Goal: Task Accomplishment & Management: Manage account settings

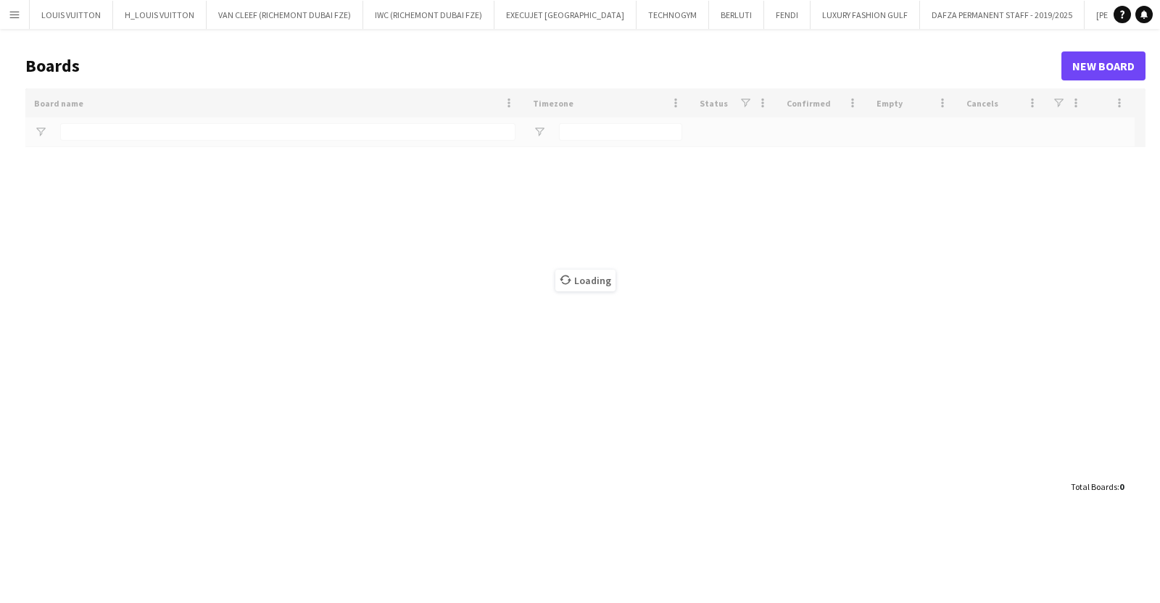
type input "****"
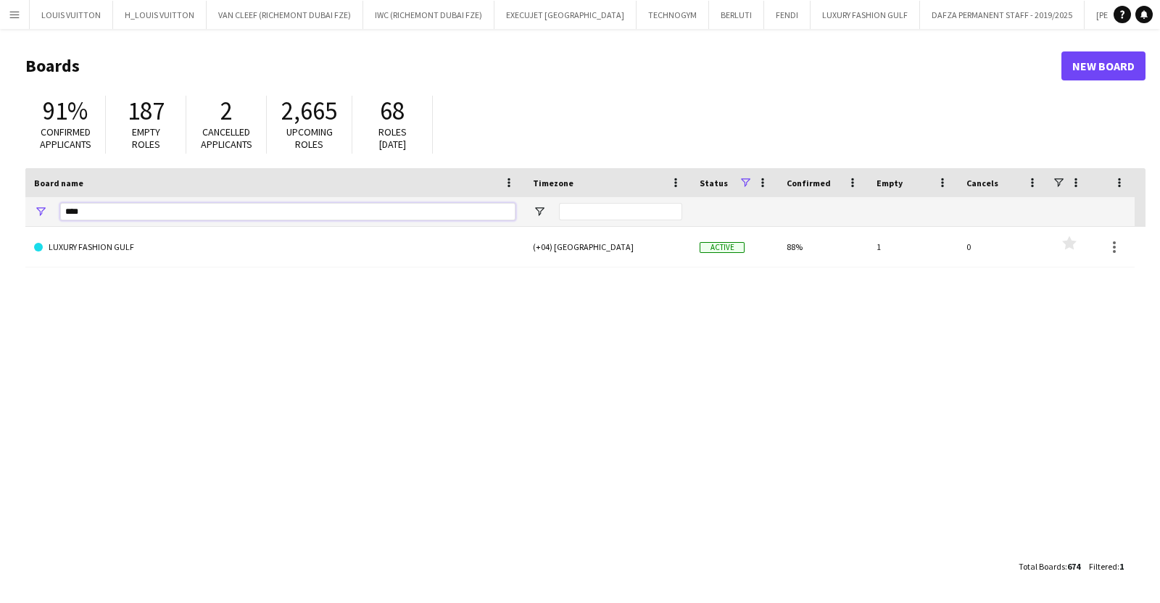
click at [154, 207] on input "****" at bounding box center [287, 211] width 455 height 17
drag, startPoint x: 154, startPoint y: 207, endPoint x: -9, endPoint y: 205, distance: 163.2
click at [0, 205] on html "Menu Boards Boards Boards All jobs Status Workforce Workforce My Workforce Recr…" at bounding box center [580, 301] width 1160 height 603
type input "*****"
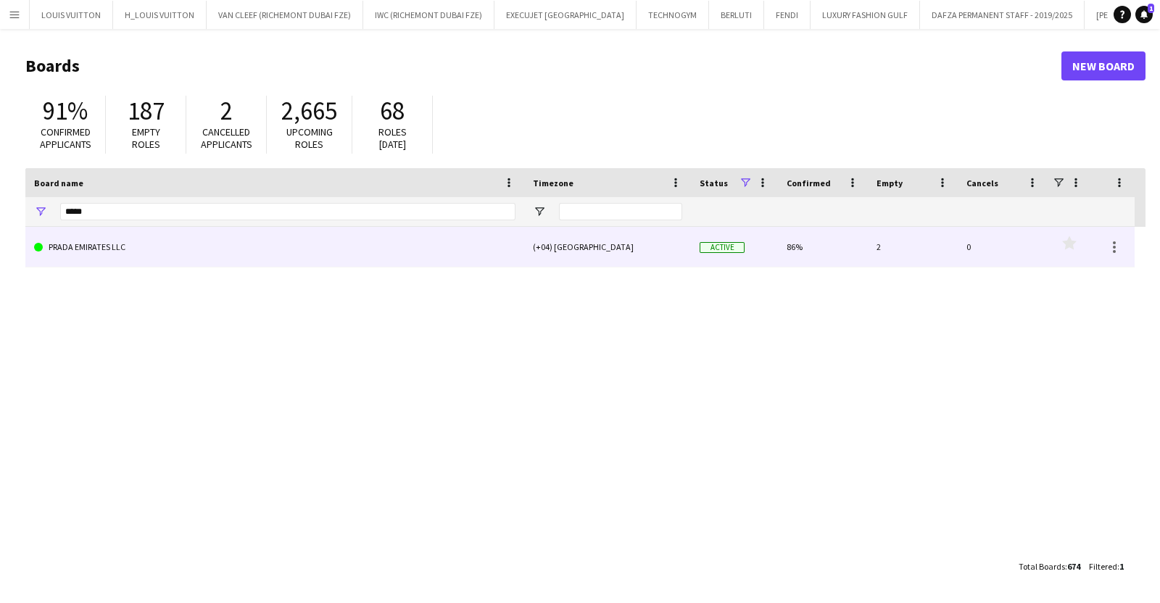
click at [203, 254] on link "PRADA EMIRATES LLC" at bounding box center [275, 247] width 482 height 41
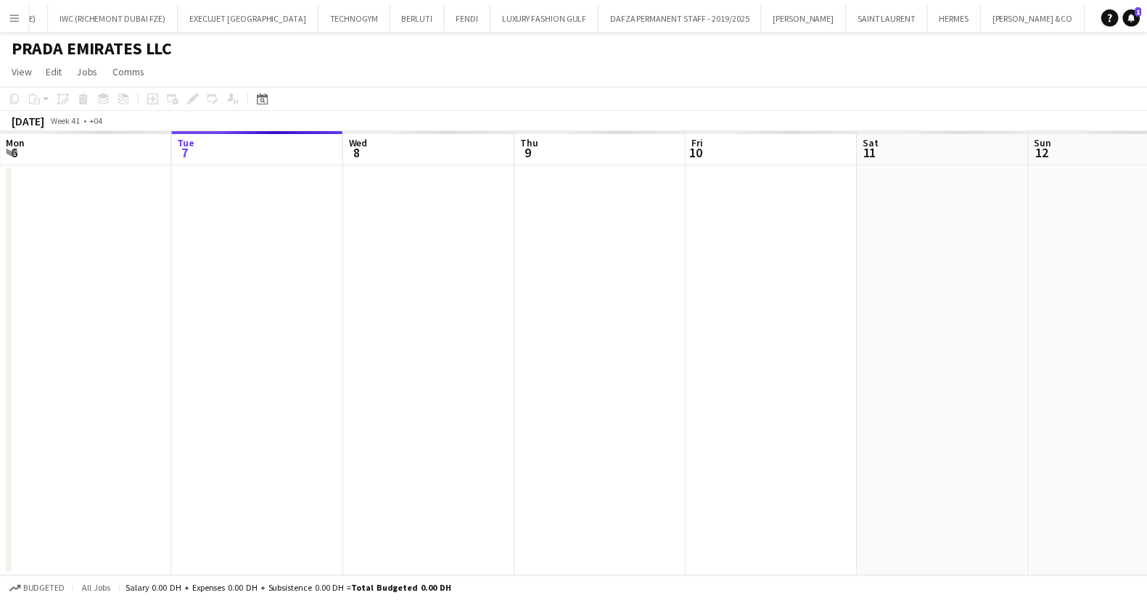
scroll to position [0, 371]
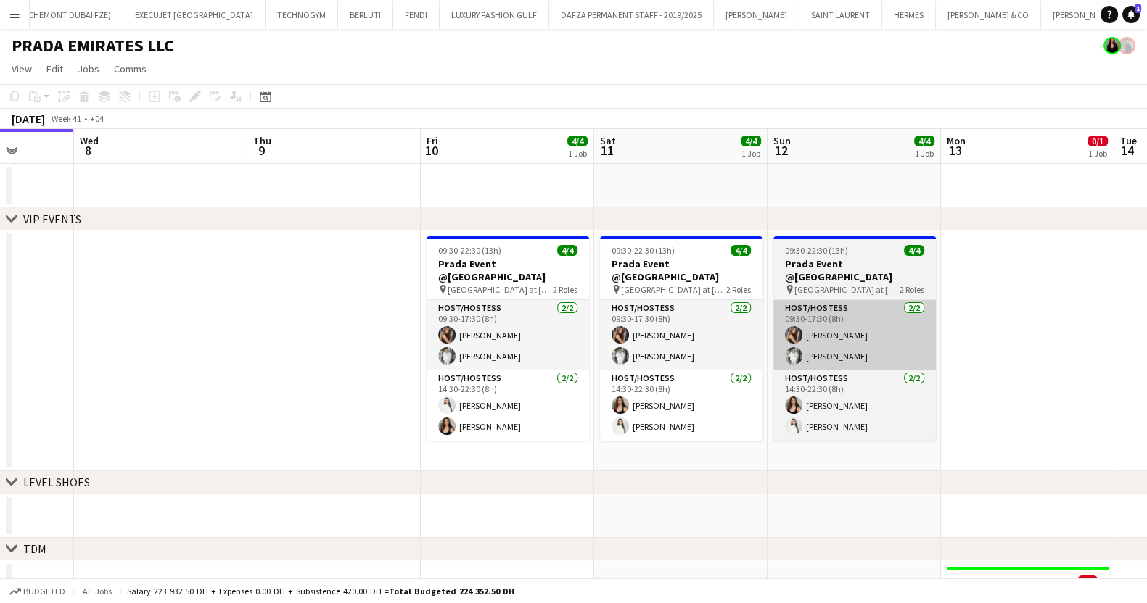
drag, startPoint x: 692, startPoint y: 343, endPoint x: 607, endPoint y: 344, distance: 84.9
click at [566, 351] on app-calendar-viewport "Sat 4 Sun 5 Mon 6 Tue 7 Wed 8 Thu 9 Fri 10 4/4 1 Job Sat 11 4/4 1 Job Sun 12 4/…" at bounding box center [573, 486] width 1147 height 714
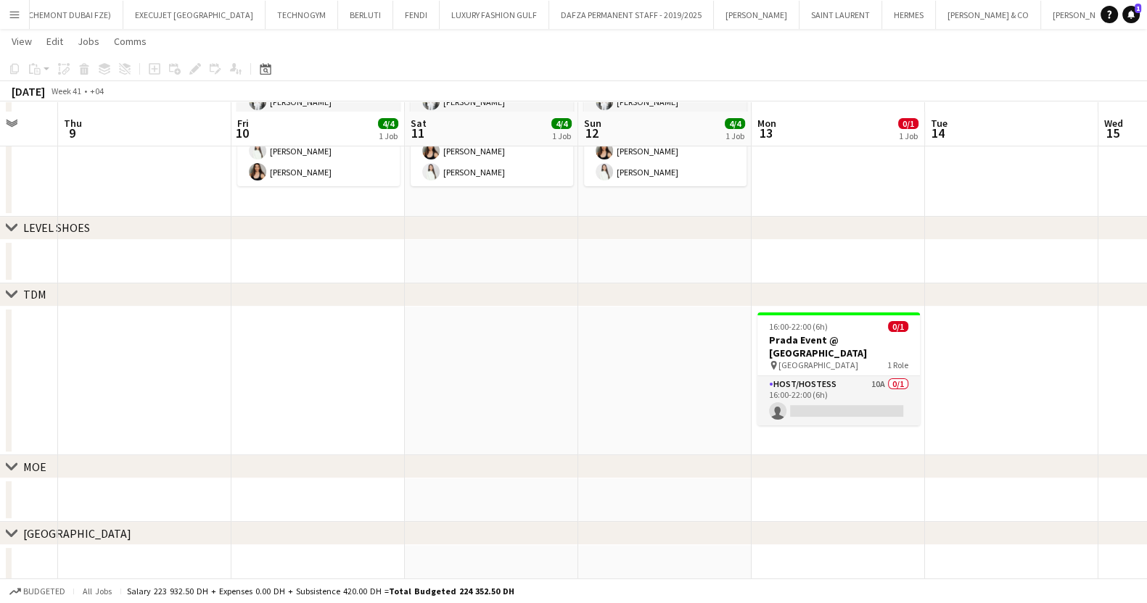
scroll to position [263, 0]
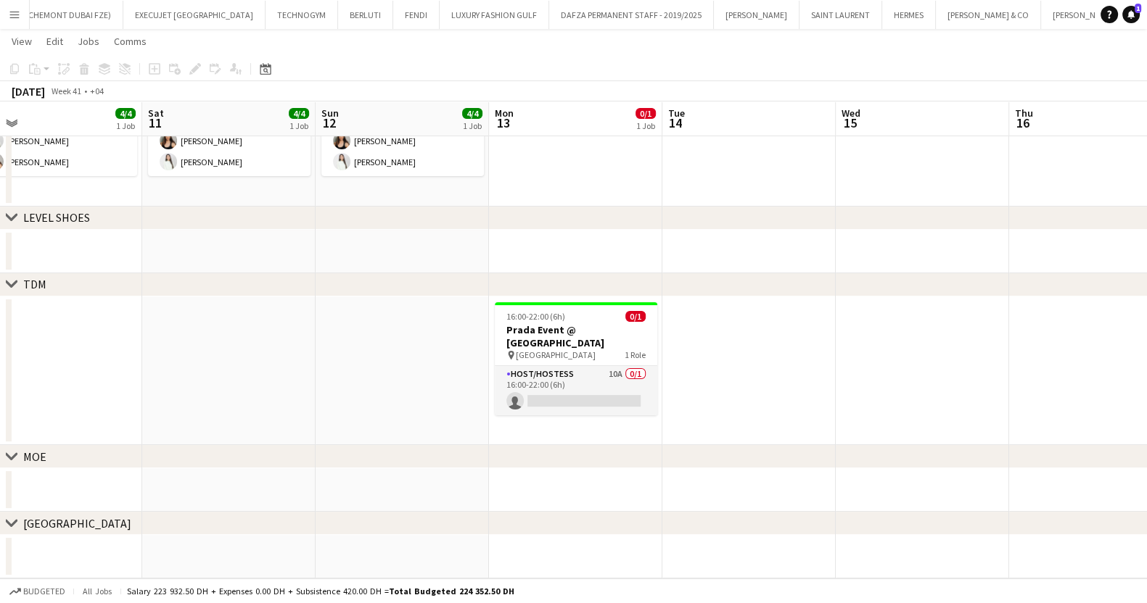
drag, startPoint x: 924, startPoint y: 351, endPoint x: 693, endPoint y: 348, distance: 230.6
click at [693, 348] on app-calendar-viewport "Tue 7 Wed 8 Thu 9 Fri 10 4/4 1 Job Sat 11 4/4 1 Job Sun 12 4/4 1 Job Mon 13 0/1…" at bounding box center [573, 185] width 1147 height 785
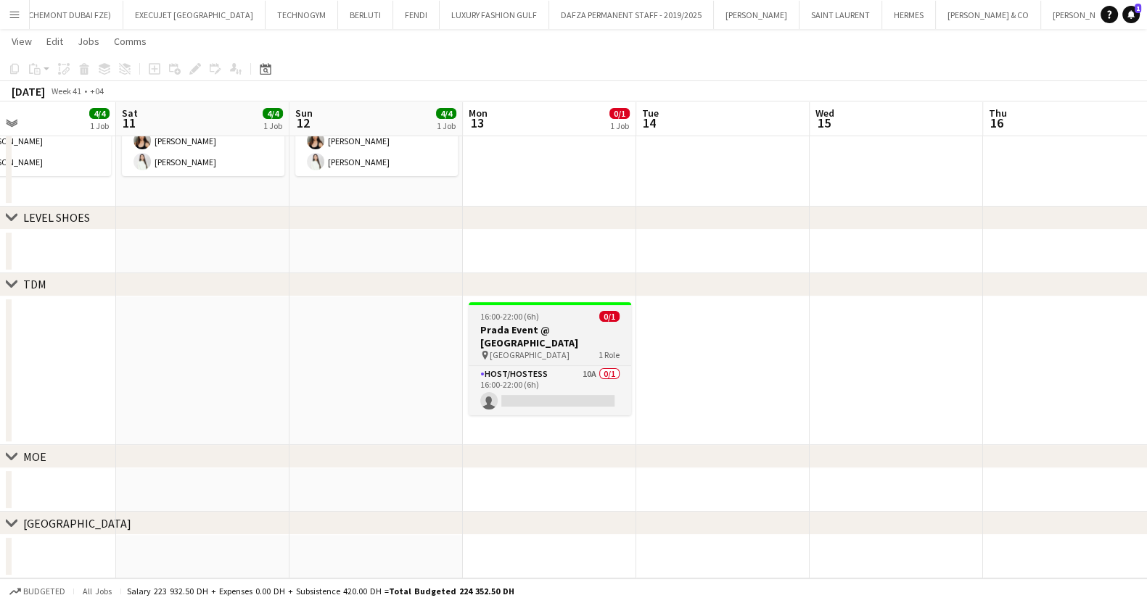
click at [517, 330] on h3 "Prada Event @ [GEOGRAPHIC_DATA]" at bounding box center [550, 336] width 162 height 26
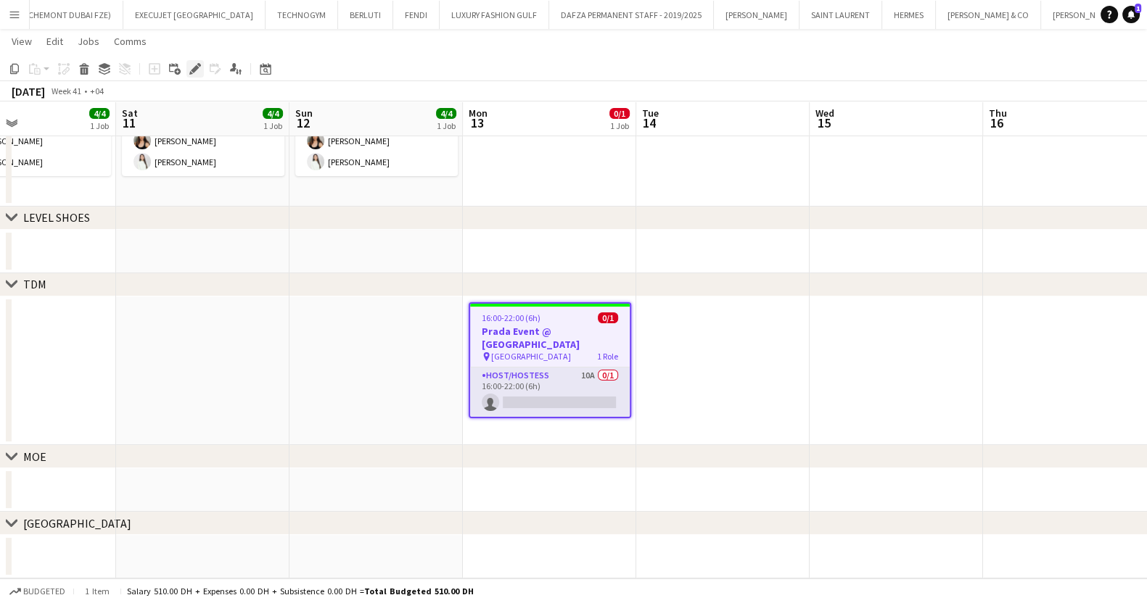
click at [194, 74] on icon "Edit" at bounding box center [195, 69] width 12 height 12
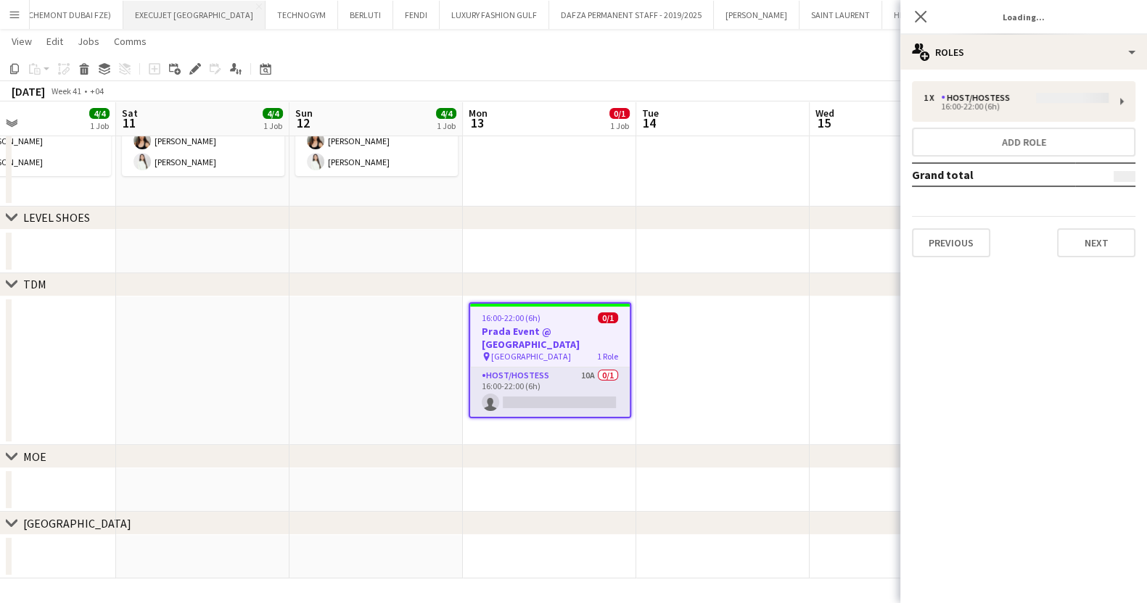
type input "**********"
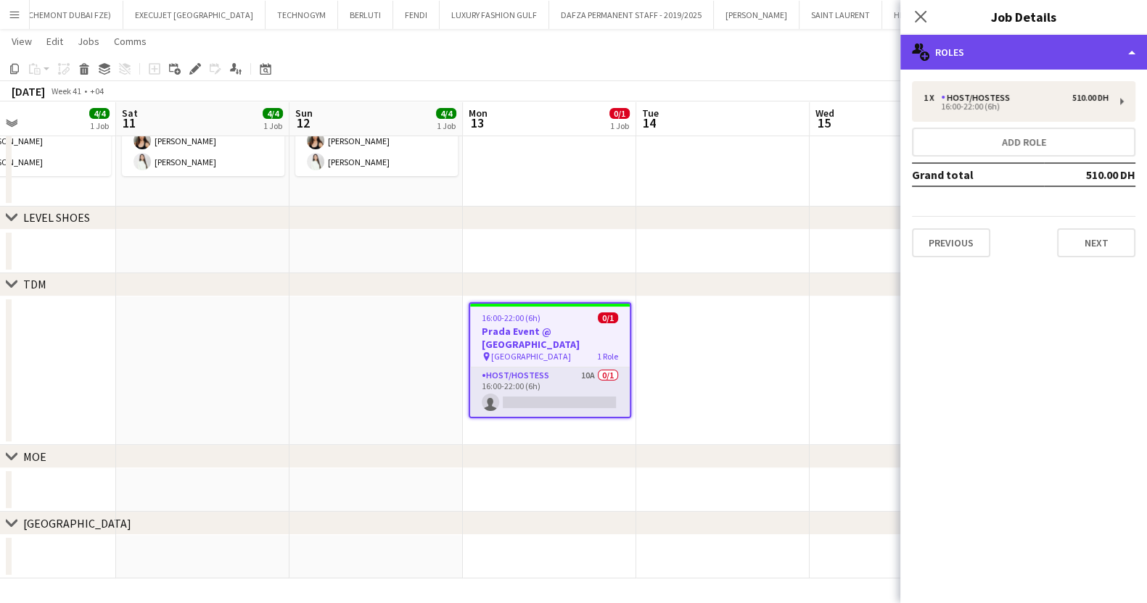
click at [1000, 38] on div "multiple-users-add Roles" at bounding box center [1023, 52] width 247 height 35
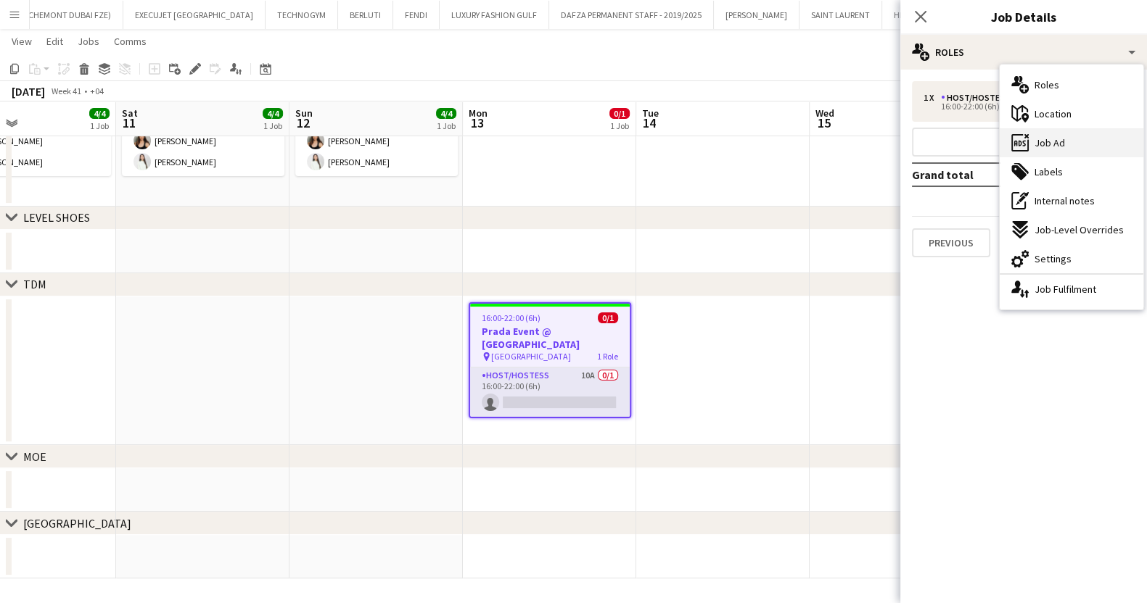
click at [1091, 146] on div "ads-window Job Ad" at bounding box center [1071, 142] width 144 height 29
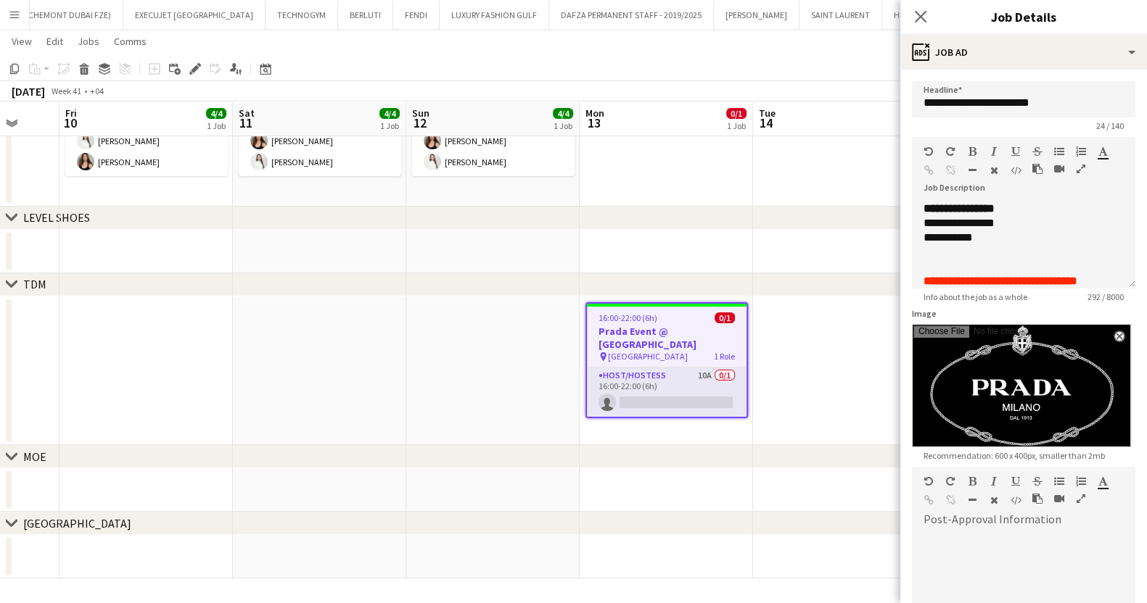
drag, startPoint x: 768, startPoint y: 375, endPoint x: 441, endPoint y: 386, distance: 327.3
click at [441, 386] on app-calendar-viewport "Tue 7 Wed 8 Thu 9 Fri 10 4/4 1 Job Sat 11 4/4 1 Job Sun 12 4/4 1 Job Mon 13 0/1…" at bounding box center [573, 185] width 1147 height 785
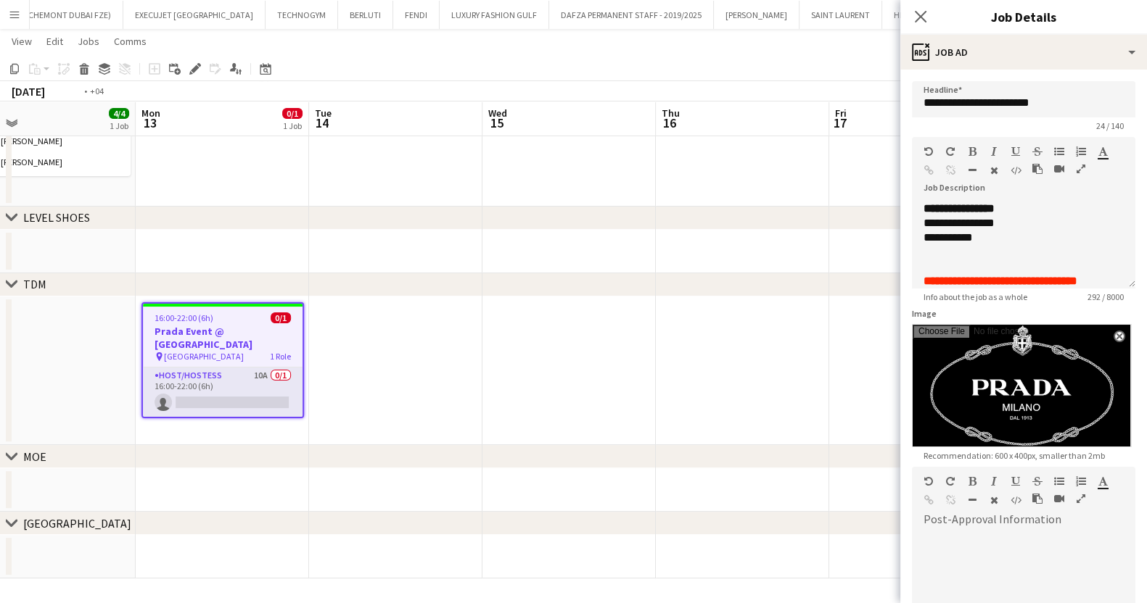
click at [373, 404] on app-calendar-viewport "Thu 9 Fri 10 4/4 1 Job Sat 11 4/4 1 Job Sun 12 4/4 1 Job Mon 13 0/1 1 Job Tue 1…" at bounding box center [573, 185] width 1147 height 785
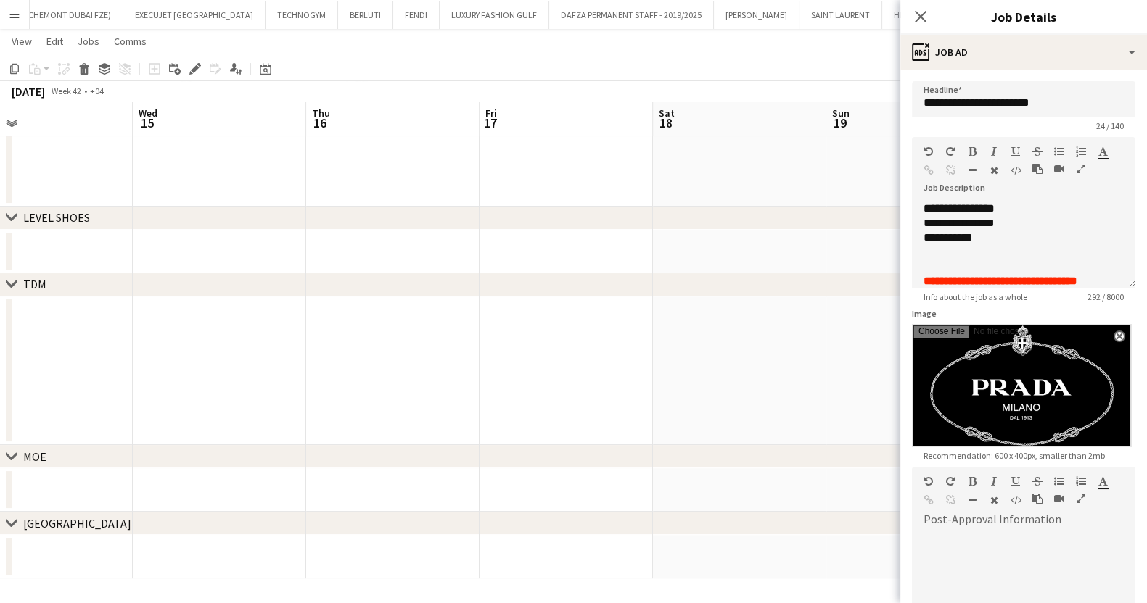
drag, startPoint x: 397, startPoint y: 406, endPoint x: 602, endPoint y: 393, distance: 205.7
click at [309, 406] on app-calendar-viewport "Sun 12 4/4 1 Job Mon 13 0/1 1 Job Tue 14 Wed 15 Thu 16 Fri 17 Sat 18 Sun 19 Mon…" at bounding box center [573, 185] width 1147 height 785
drag, startPoint x: 592, startPoint y: 394, endPoint x: 232, endPoint y: 429, distance: 361.5
click at [232, 429] on app-calendar-viewport "Tue 14 Wed 15 Thu 16 Fri 17 Sat 18 Sun 19 Mon 20 Tue 21 Wed 22 Thu 23 Fri 24 Sa…" at bounding box center [573, 185] width 1147 height 785
drag, startPoint x: 633, startPoint y: 426, endPoint x: 315, endPoint y: 426, distance: 317.7
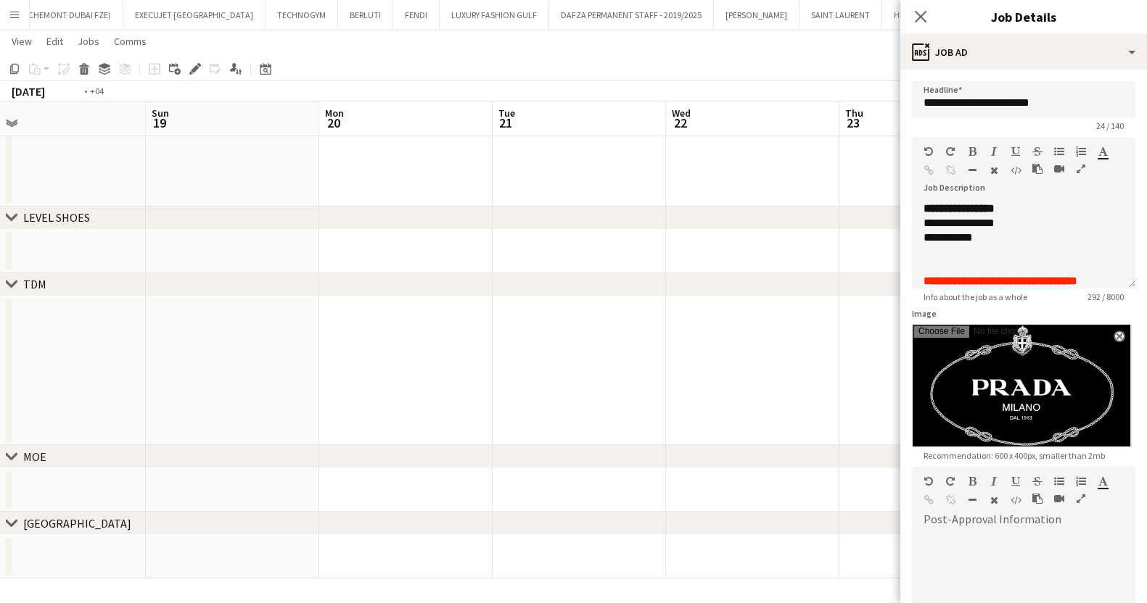
click at [315, 426] on app-calendar-viewport "Wed 15 Thu 16 Fri 17 Sat 18 Sun 19 Mon 20 Tue 21 Wed 22 Thu 23 Fri 24 Sat 25 0/…" at bounding box center [573, 185] width 1147 height 785
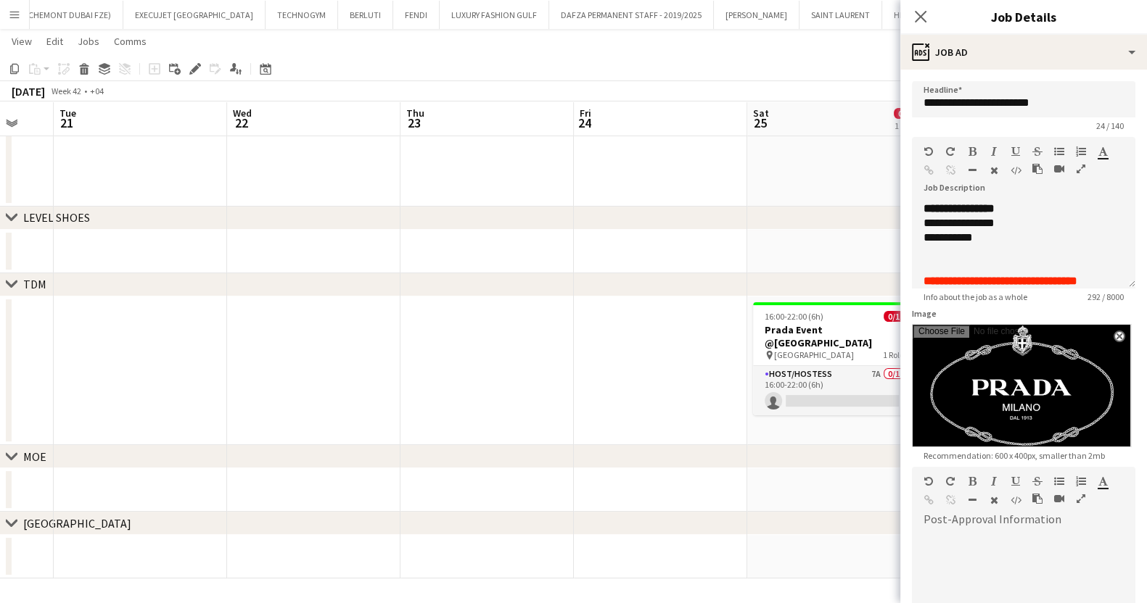
drag, startPoint x: 645, startPoint y: 410, endPoint x: 392, endPoint y: 424, distance: 254.2
click at [394, 424] on app-calendar-viewport "Fri 17 Sat 18 Sun 19 Mon 20 Tue 21 Wed 22 Thu 23 Fri 24 Sat 25 0/1 1 Job Sun 26…" at bounding box center [573, 185] width 1147 height 785
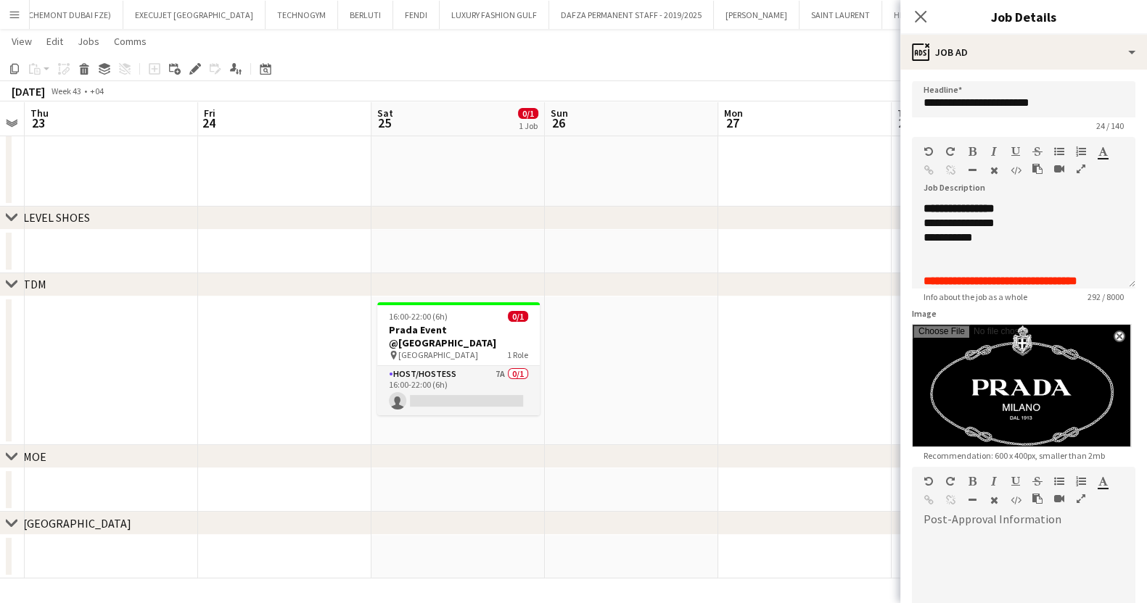
drag, startPoint x: 583, startPoint y: 409, endPoint x: 397, endPoint y: 409, distance: 185.7
click at [397, 409] on app-calendar-viewport "Sun 19 Mon 20 Tue 21 Wed 22 Thu 23 Fri 24 Sat 25 0/1 1 Job Sun 26 Mon 27 Tue 28…" at bounding box center [573, 185] width 1147 height 785
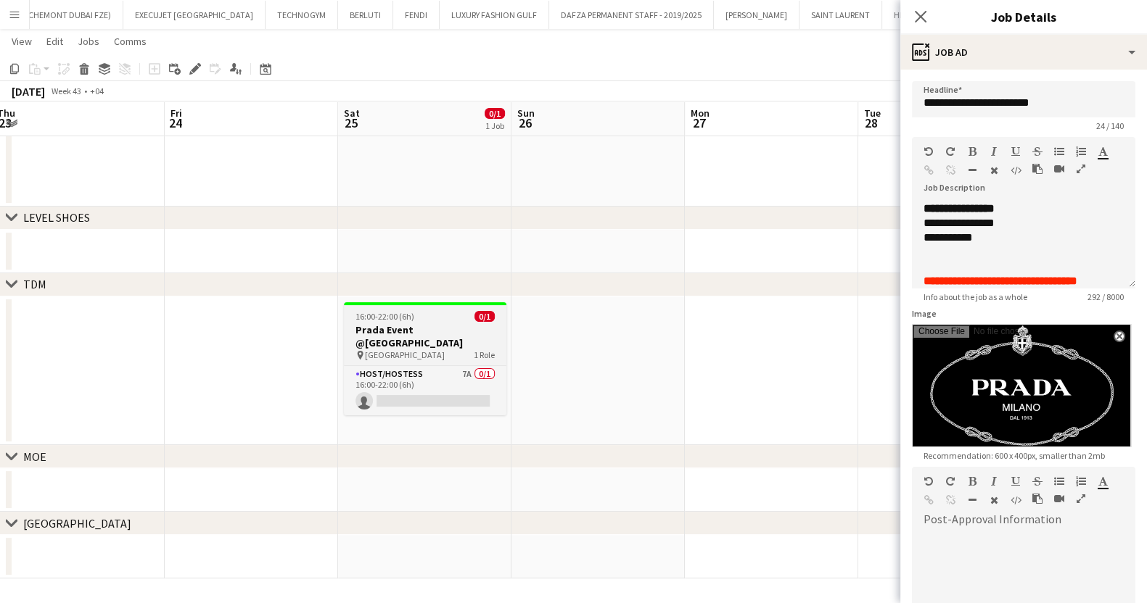
click at [429, 350] on div "pin [GEOGRAPHIC_DATA] 1 Role" at bounding box center [425, 356] width 162 height 12
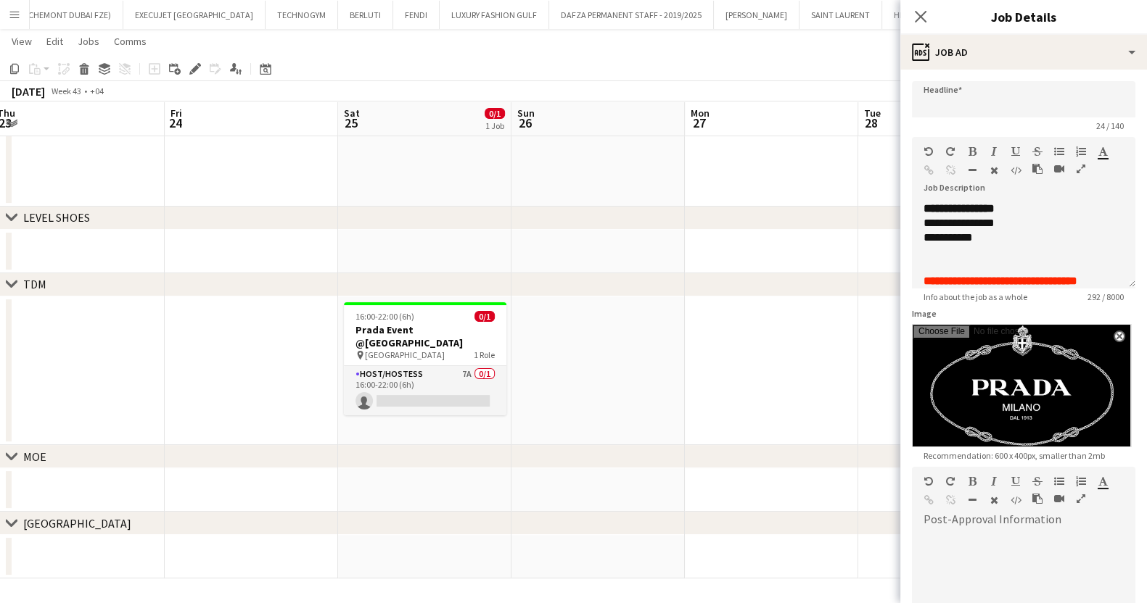
type input "**********"
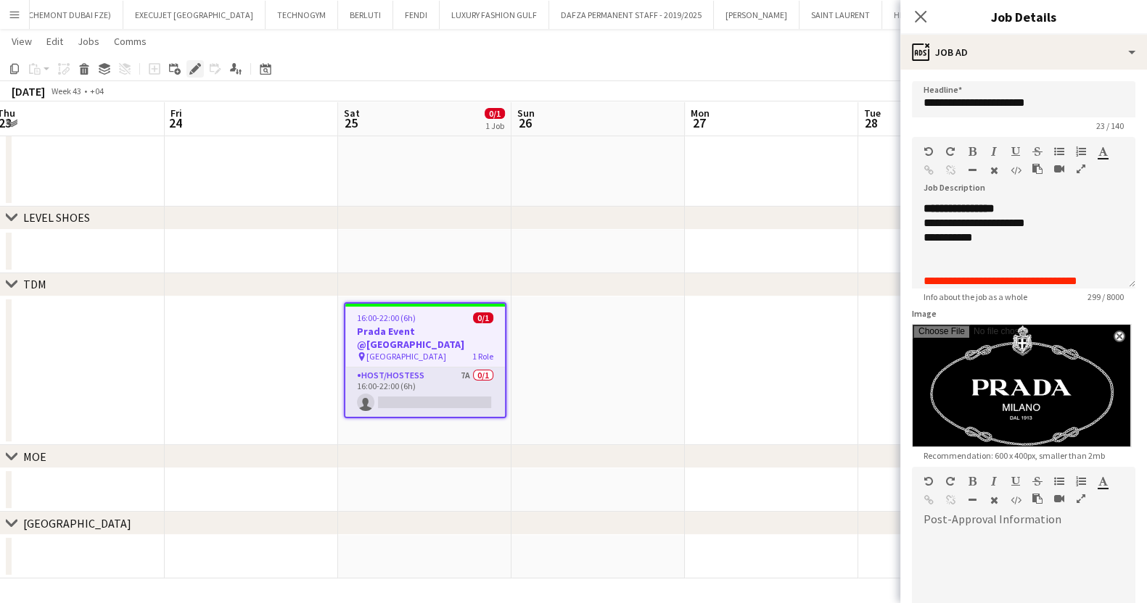
click at [195, 65] on icon at bounding box center [195, 69] width 8 height 8
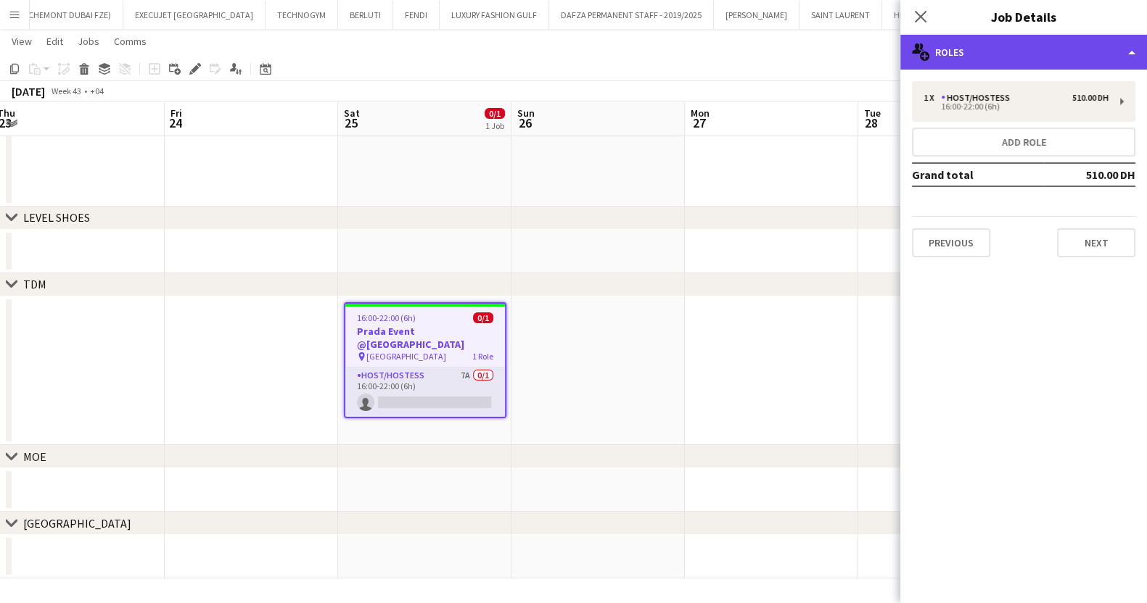
click at [1019, 54] on div "multiple-users-add Roles" at bounding box center [1023, 52] width 247 height 35
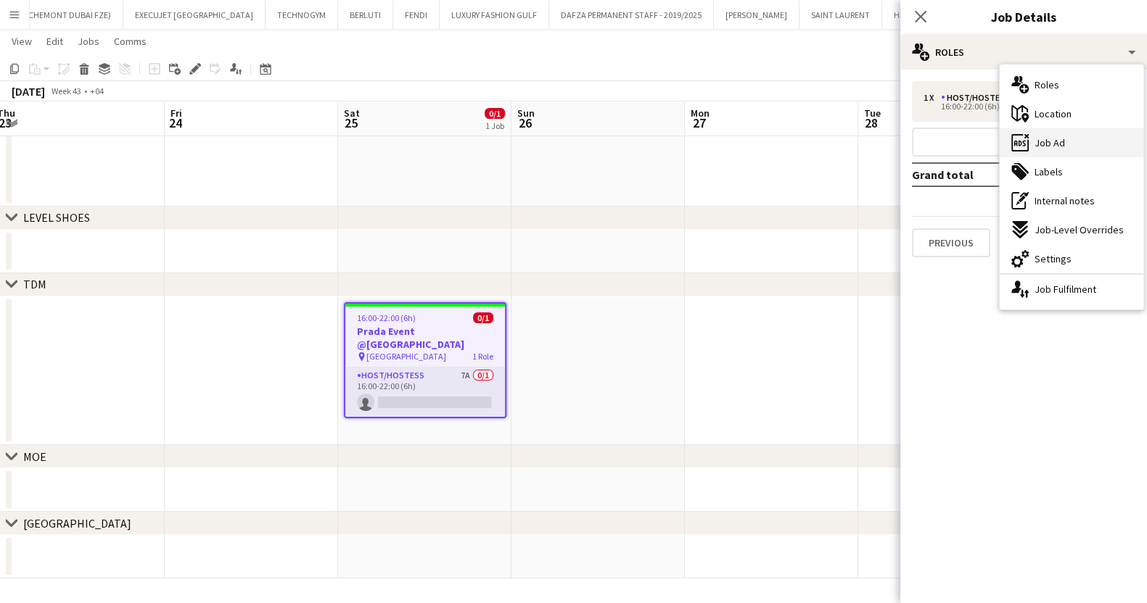
click at [1068, 134] on div "ads-window Job Ad" at bounding box center [1071, 142] width 144 height 29
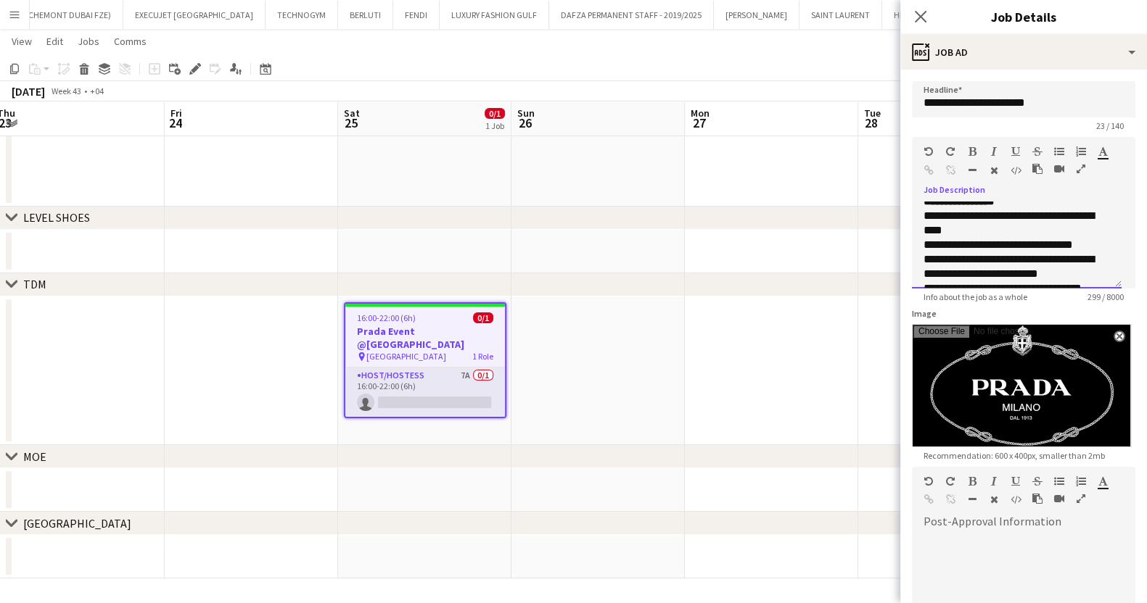
scroll to position [141, 0]
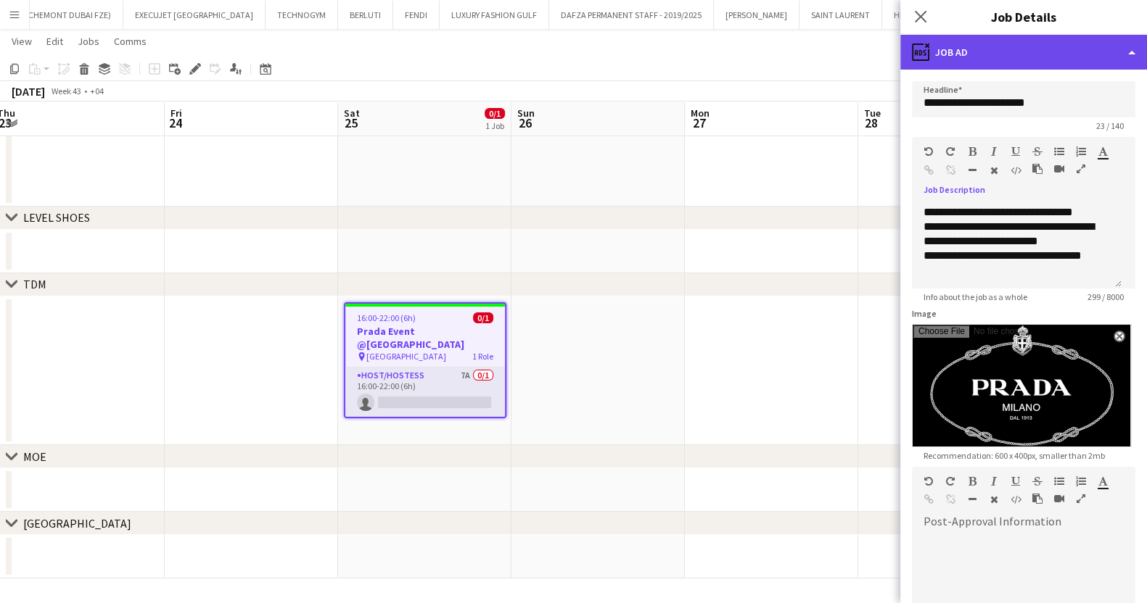
click at [1004, 52] on div "ads-window Job Ad" at bounding box center [1023, 52] width 247 height 35
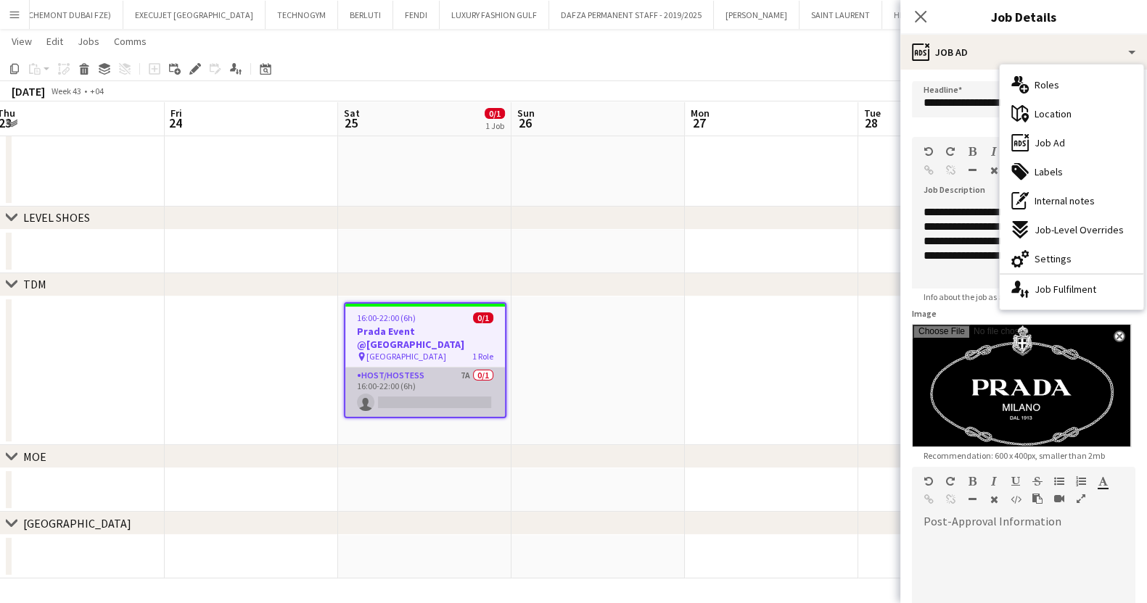
click at [458, 373] on app-card-role "Host/Hostess 7A 0/1 16:00-22:00 (6h) single-neutral-actions" at bounding box center [425, 392] width 160 height 49
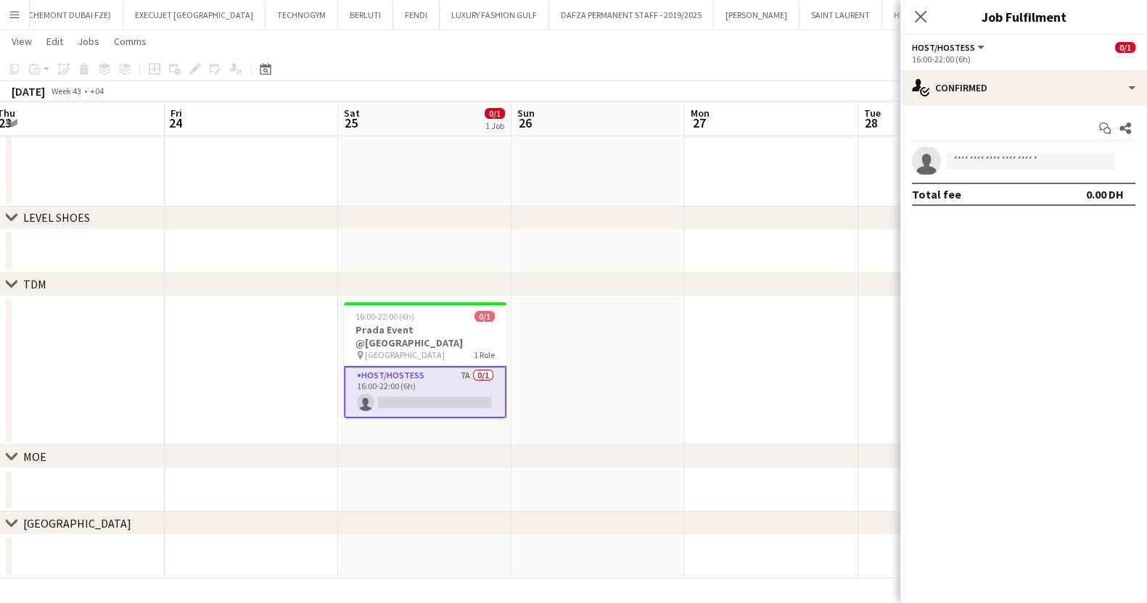
click at [458, 373] on app-card-role "Host/Hostess 7A 0/1 16:00-22:00 (6h) single-neutral-actions" at bounding box center [425, 392] width 162 height 52
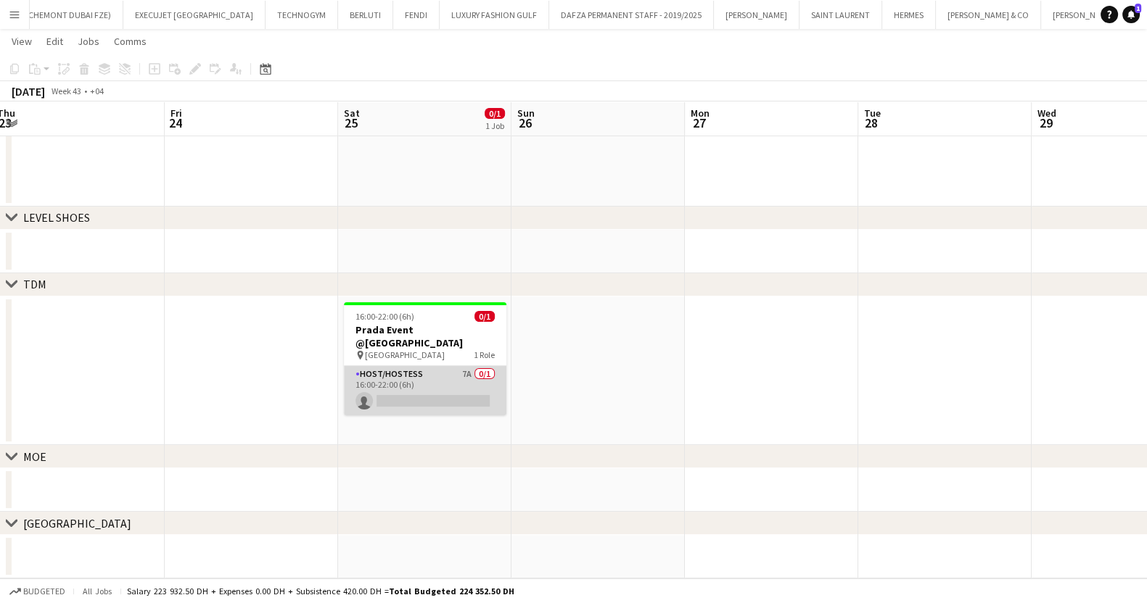
click at [458, 373] on app-card-role "Host/Hostess 7A 0/1 16:00-22:00 (6h) single-neutral-actions" at bounding box center [425, 390] width 162 height 49
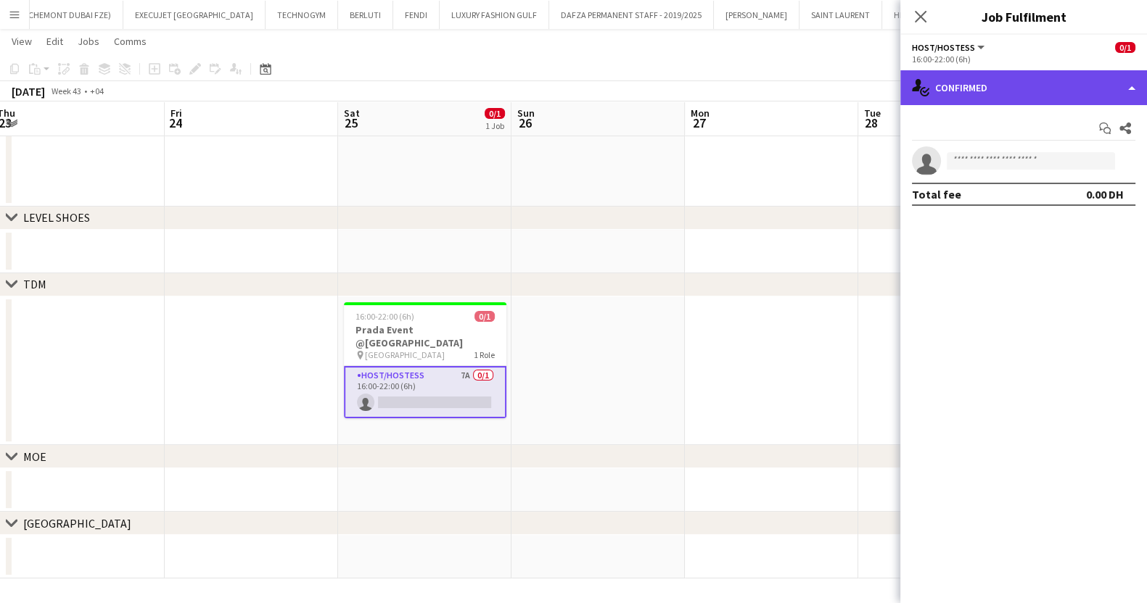
click at [1047, 102] on div "single-neutral-actions-check-2 Confirmed" at bounding box center [1023, 87] width 247 height 35
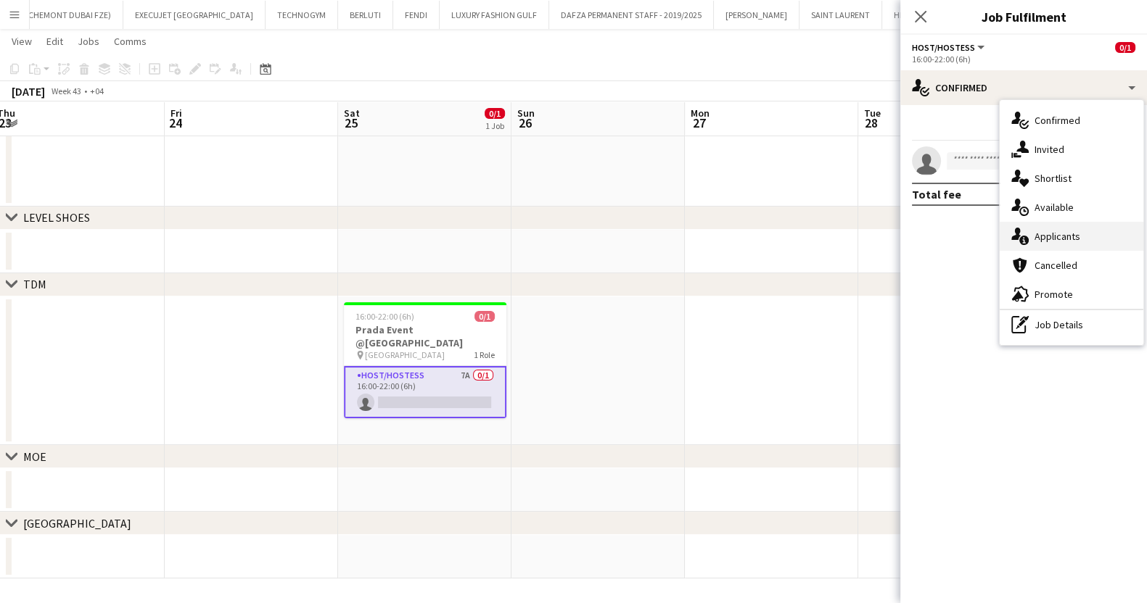
click at [1077, 234] on span "Applicants" at bounding box center [1057, 236] width 46 height 13
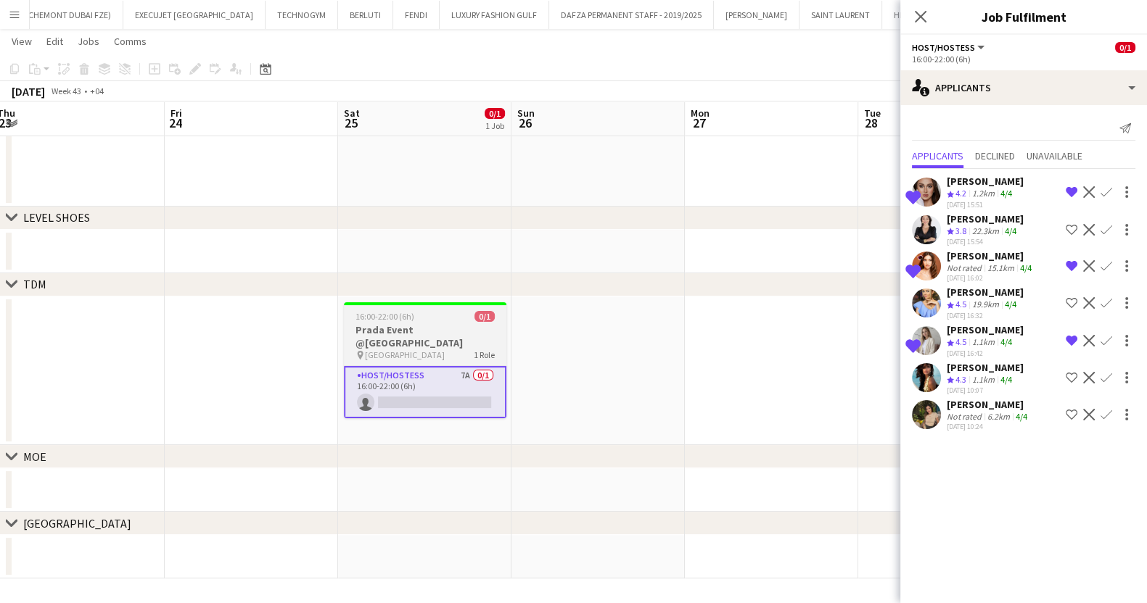
click at [455, 322] on app-job-card "16:00-22:00 (6h) 0/1 Prada Event @[GEOGRAPHIC_DATA] pin [GEOGRAPHIC_DATA] 1 Rol…" at bounding box center [425, 360] width 162 height 116
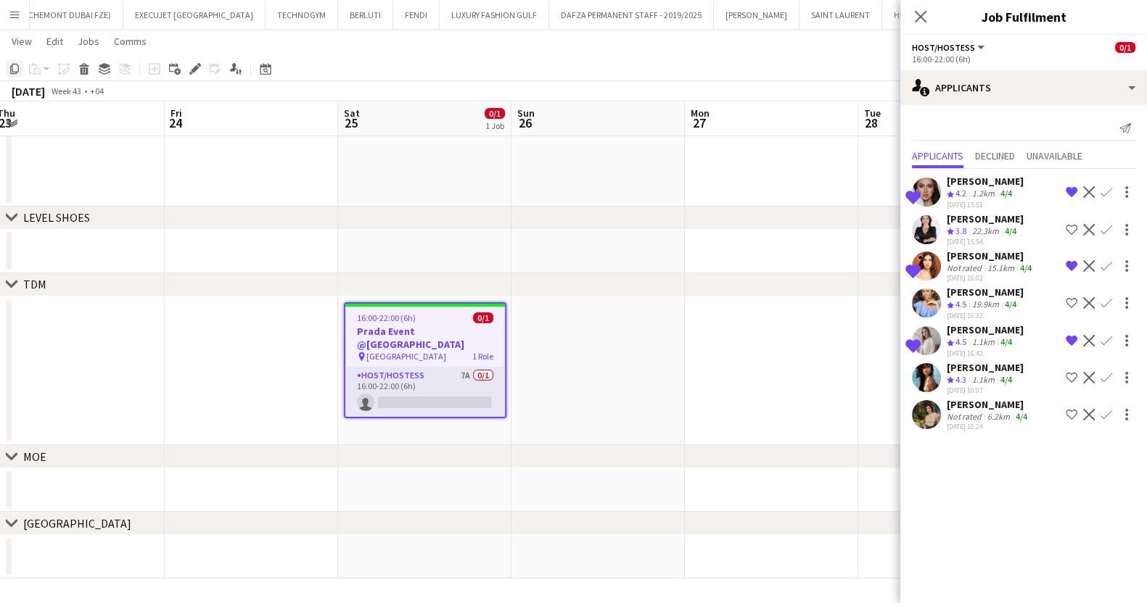
click at [17, 67] on icon "Copy" at bounding box center [15, 69] width 12 height 12
click at [598, 334] on app-date-cell at bounding box center [597, 371] width 173 height 149
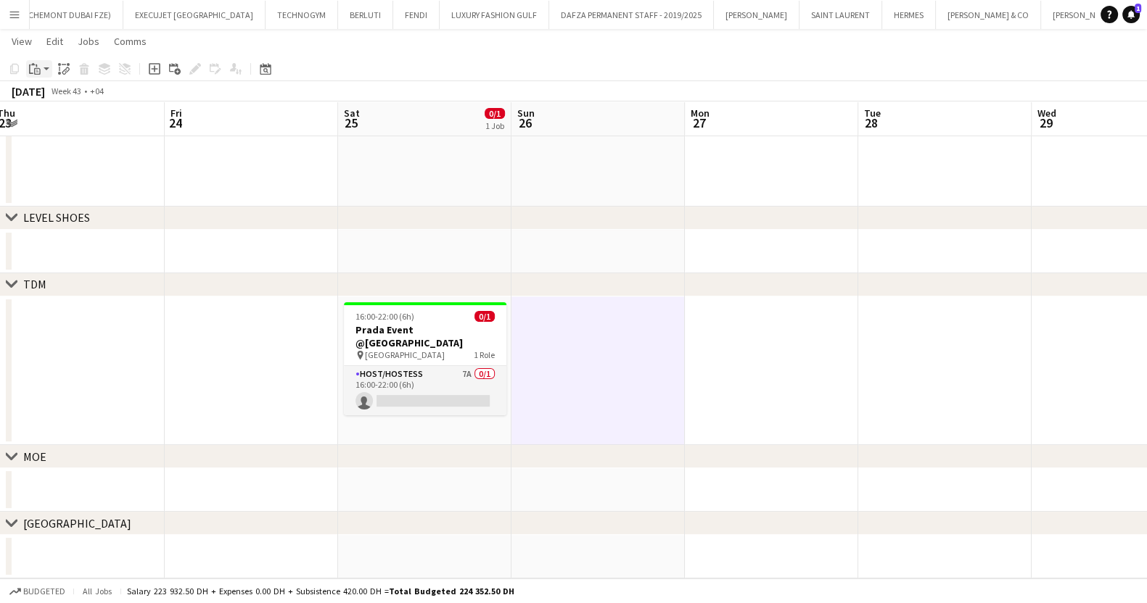
click at [33, 73] on icon "Paste" at bounding box center [35, 69] width 12 height 12
click at [60, 97] on link "Paste Ctrl+V" at bounding box center [106, 96] width 136 height 13
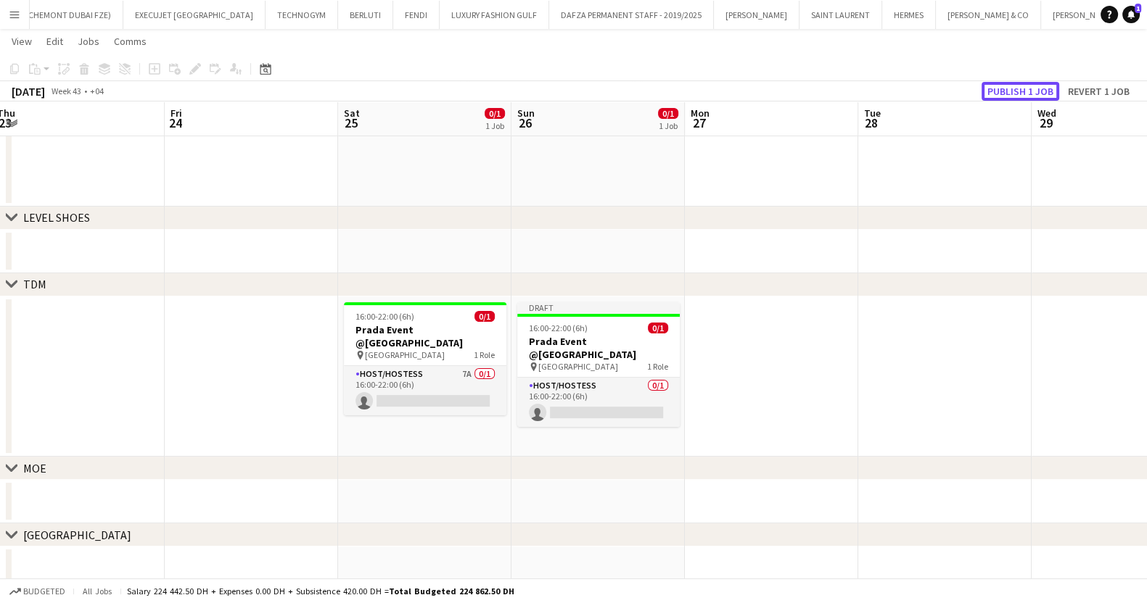
drag, startPoint x: 1037, startPoint y: 88, endPoint x: 1024, endPoint y: 88, distance: 13.1
click at [1037, 88] on button "Publish 1 job" at bounding box center [1020, 91] width 78 height 19
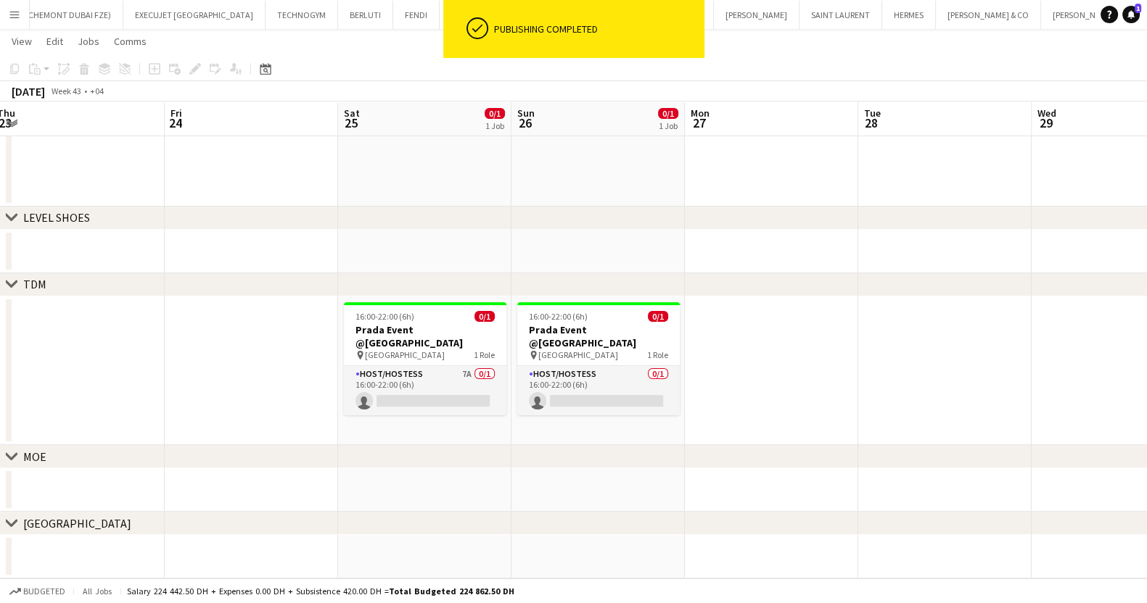
click at [630, 375] on app-card-role "Host/Hostess 0/1 16:00-22:00 (6h) single-neutral-actions" at bounding box center [598, 390] width 162 height 49
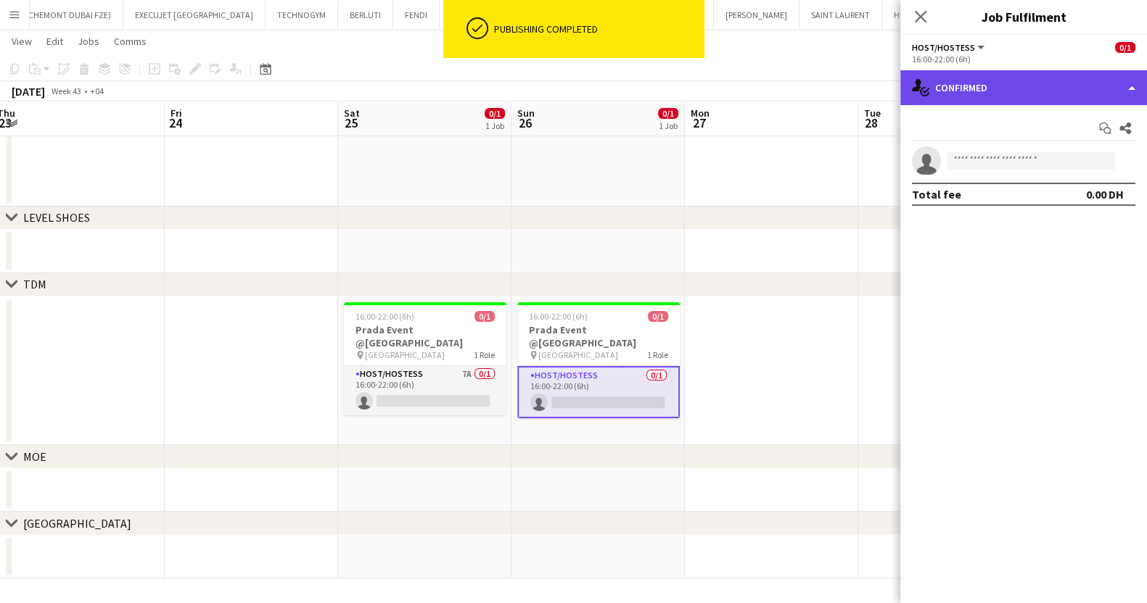
click at [1002, 88] on div "single-neutral-actions-check-2 Confirmed" at bounding box center [1023, 87] width 247 height 35
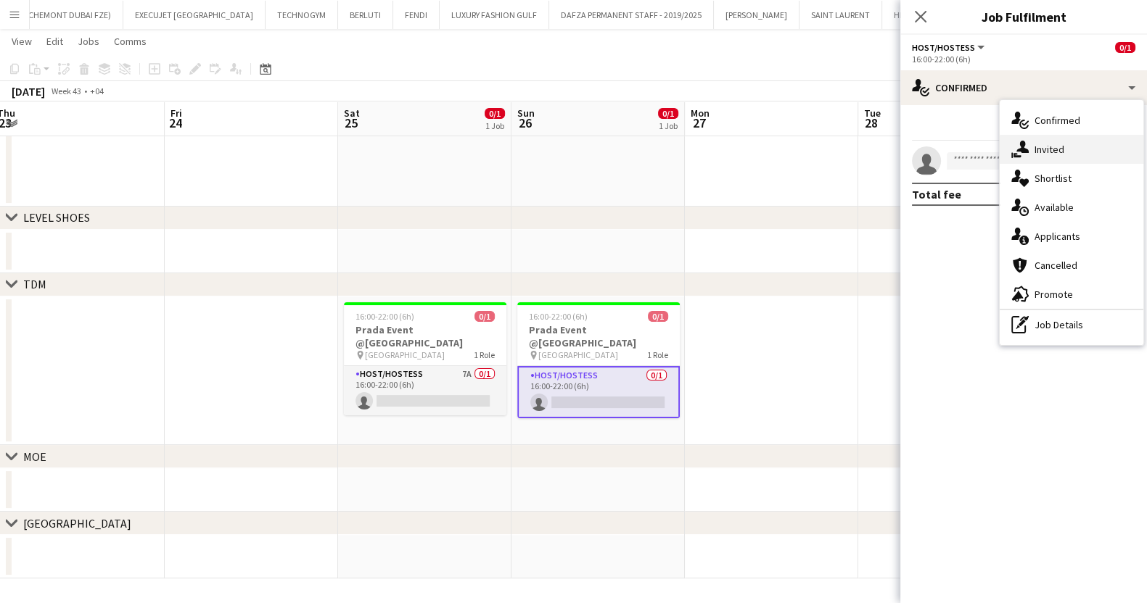
click at [1051, 147] on span "Invited" at bounding box center [1049, 149] width 30 height 13
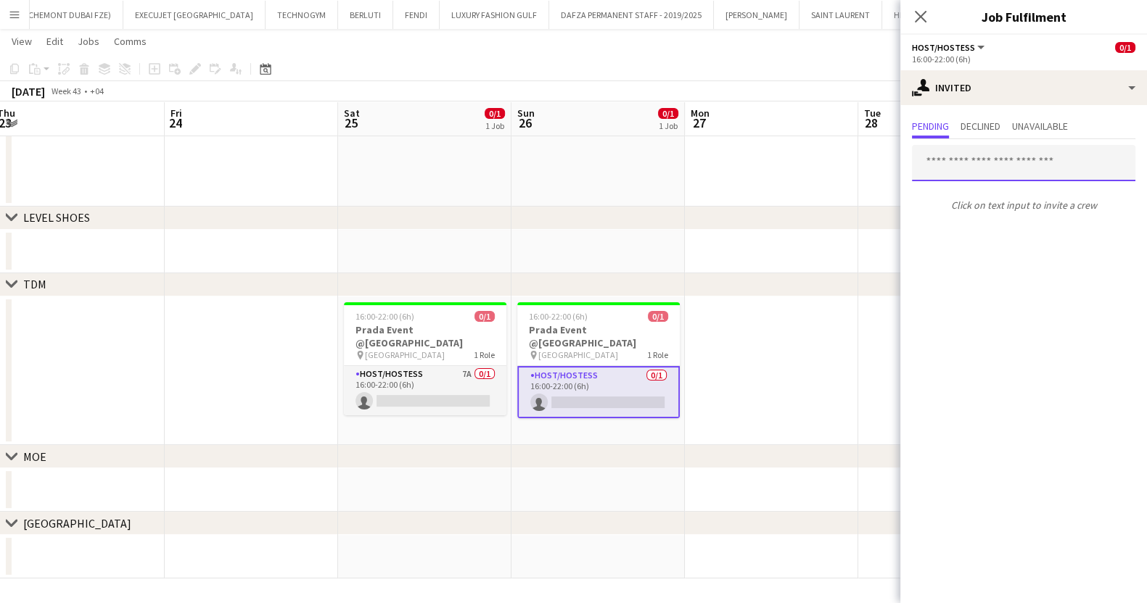
click at [957, 160] on input "text" at bounding box center [1023, 163] width 223 height 36
click at [965, 161] on input "text" at bounding box center [1023, 163] width 223 height 36
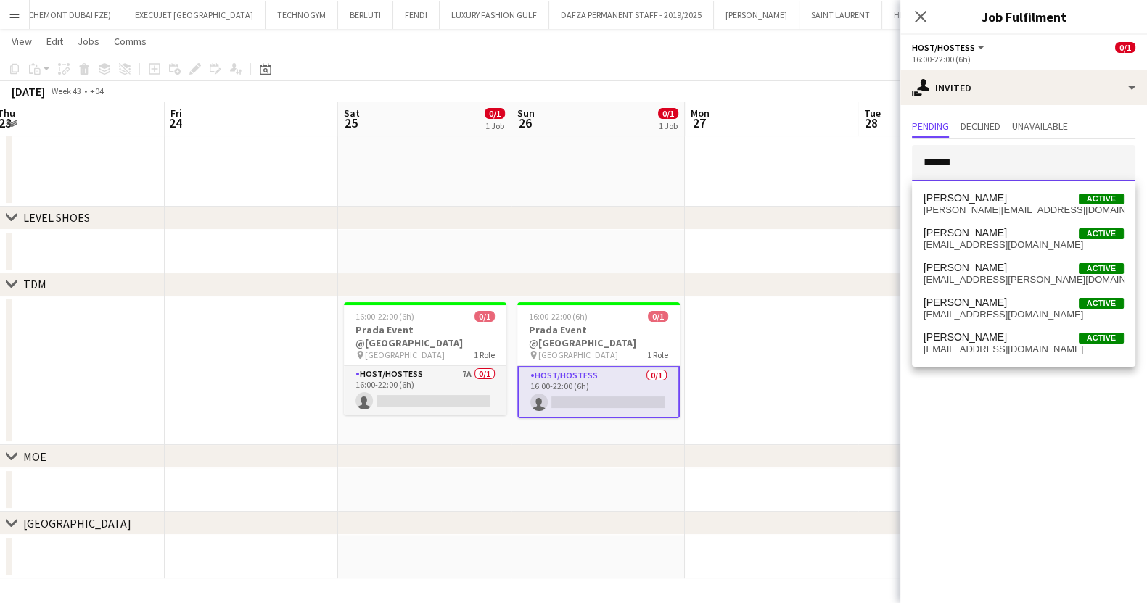
type input "*******"
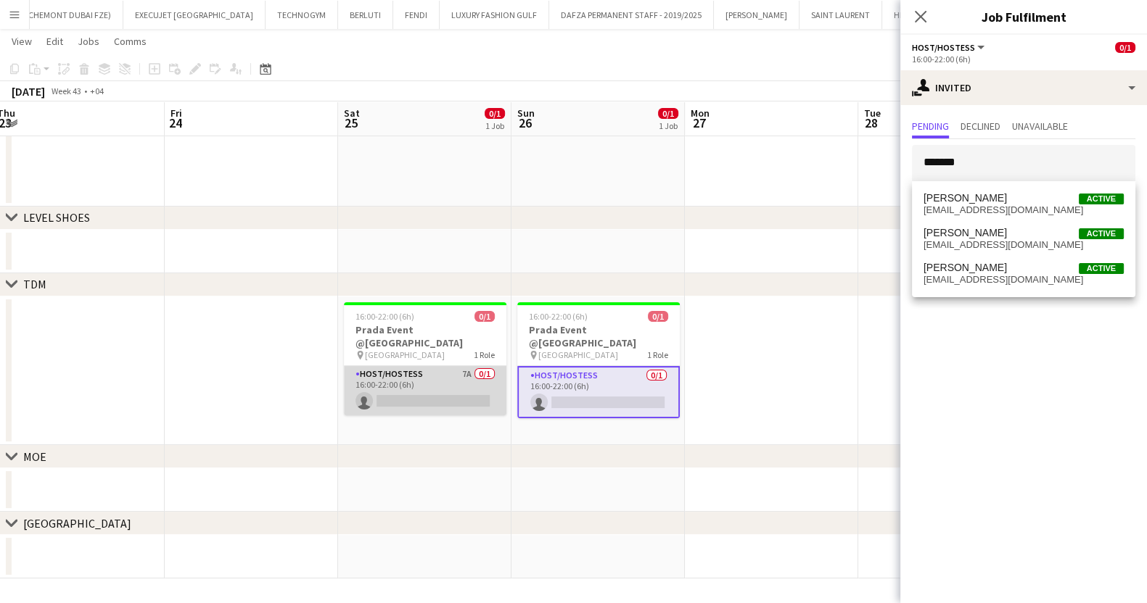
click at [443, 387] on app-card-role "Host/Hostess 7A 0/1 16:00-22:00 (6h) single-neutral-actions" at bounding box center [425, 390] width 162 height 49
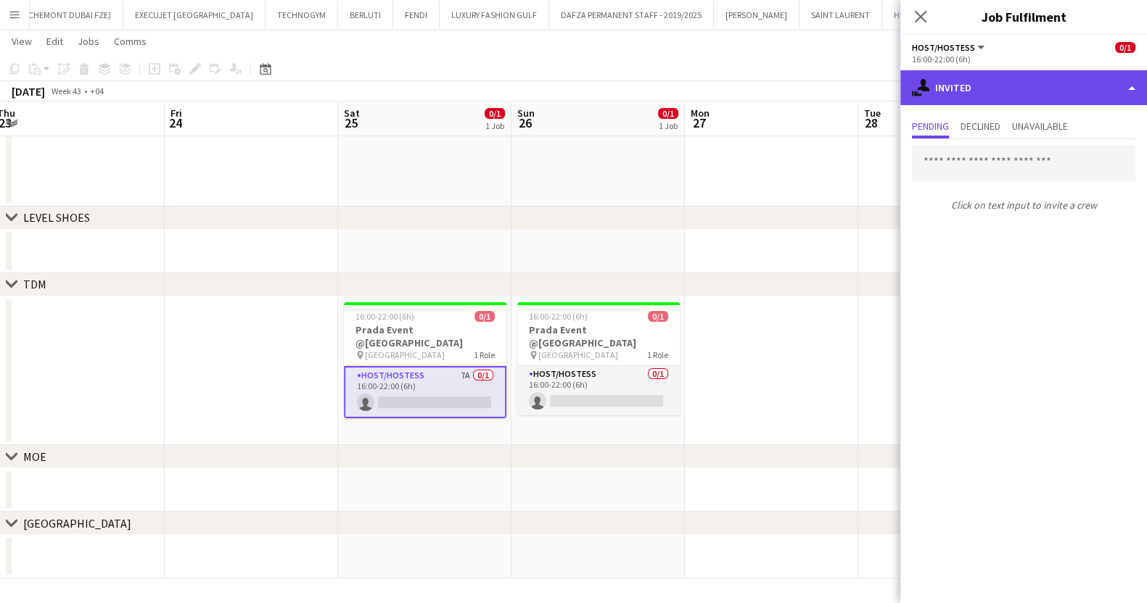
click at [1008, 81] on div "single-neutral-actions-share-1 Invited" at bounding box center [1023, 87] width 247 height 35
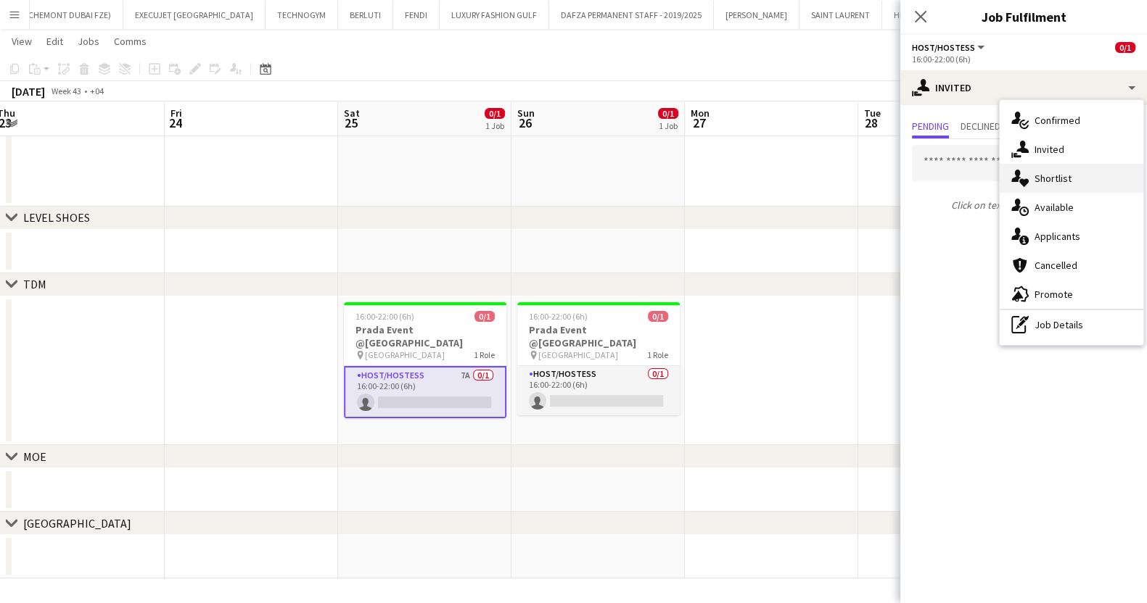
click at [1052, 172] on span "Shortlist" at bounding box center [1052, 178] width 37 height 13
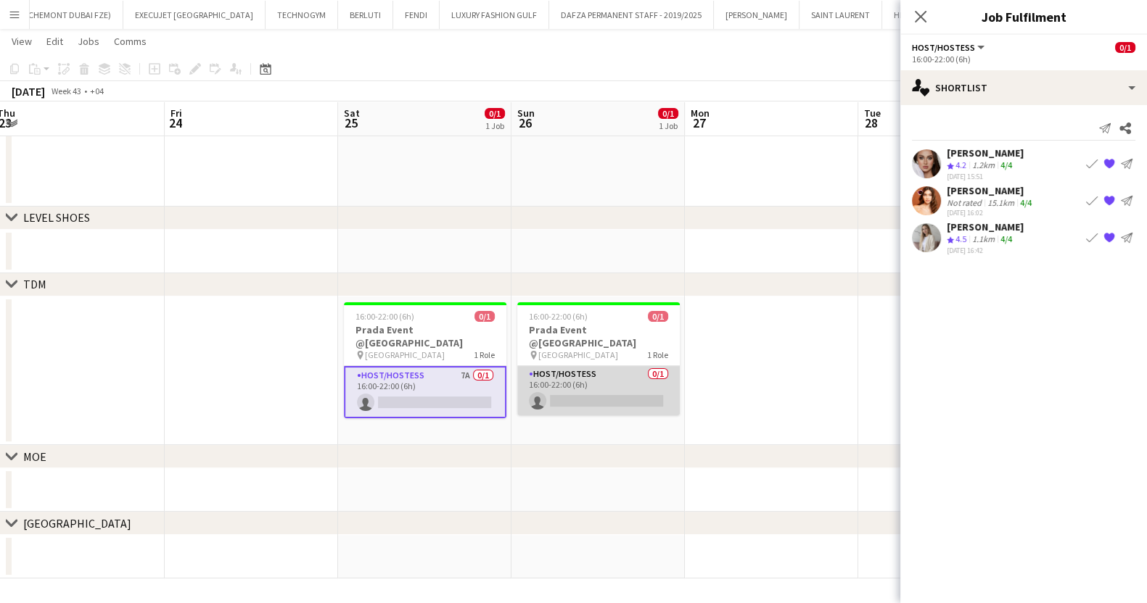
click at [566, 381] on app-card-role "Host/Hostess 0/1 16:00-22:00 (6h) single-neutral-actions" at bounding box center [598, 390] width 162 height 49
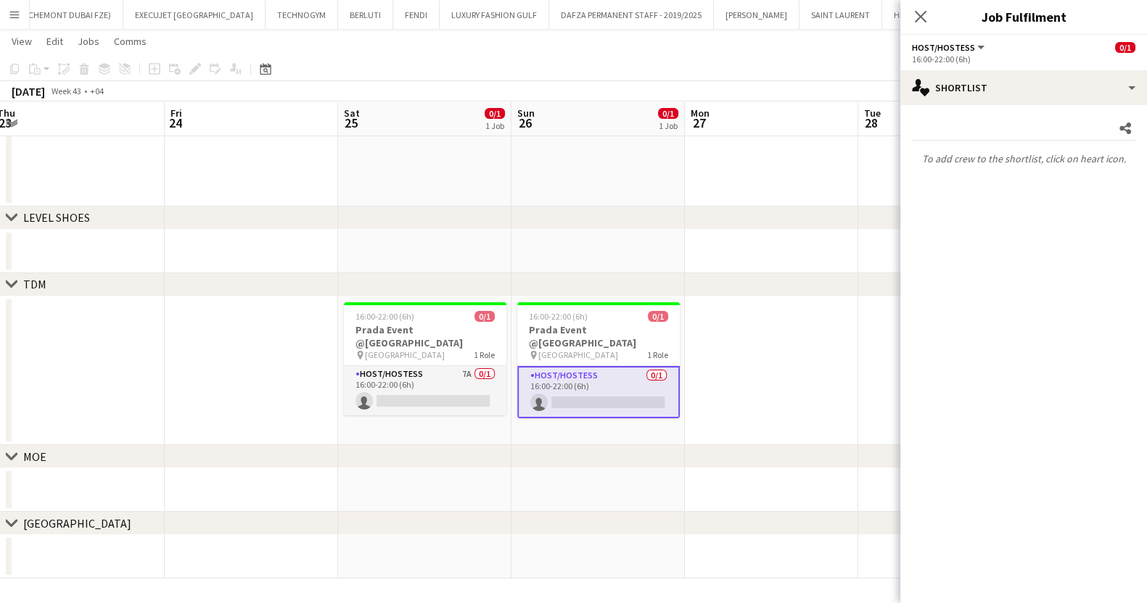
click at [626, 386] on app-card-role "Host/Hostess 0/1 16:00-22:00 (6h) single-neutral-actions" at bounding box center [598, 392] width 162 height 52
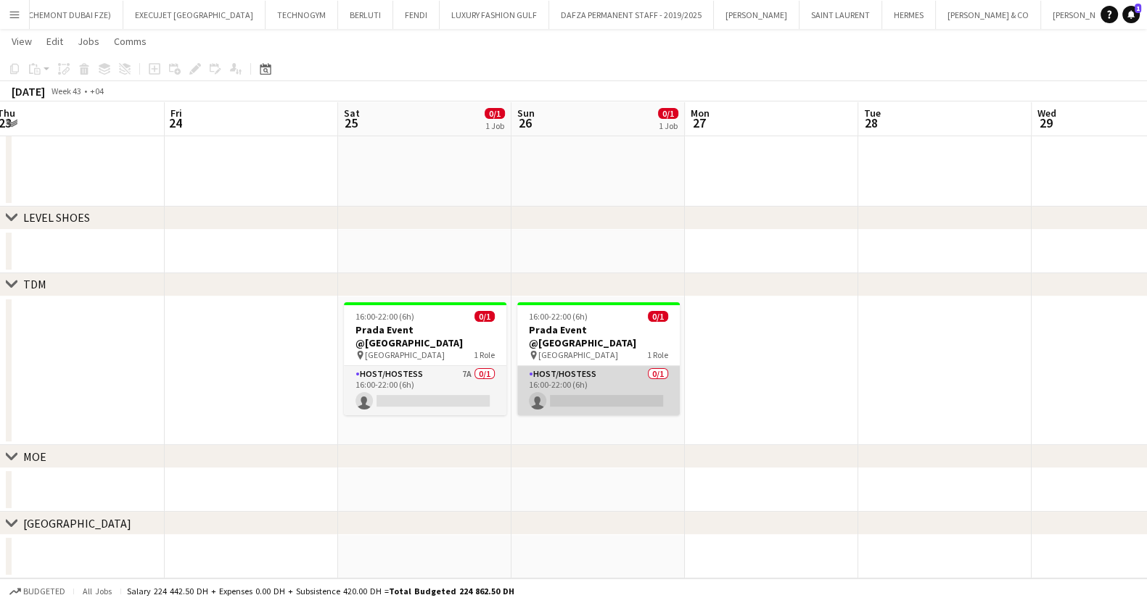
click at [626, 386] on app-card-role "Host/Hostess 0/1 16:00-22:00 (6h) single-neutral-actions" at bounding box center [598, 390] width 162 height 49
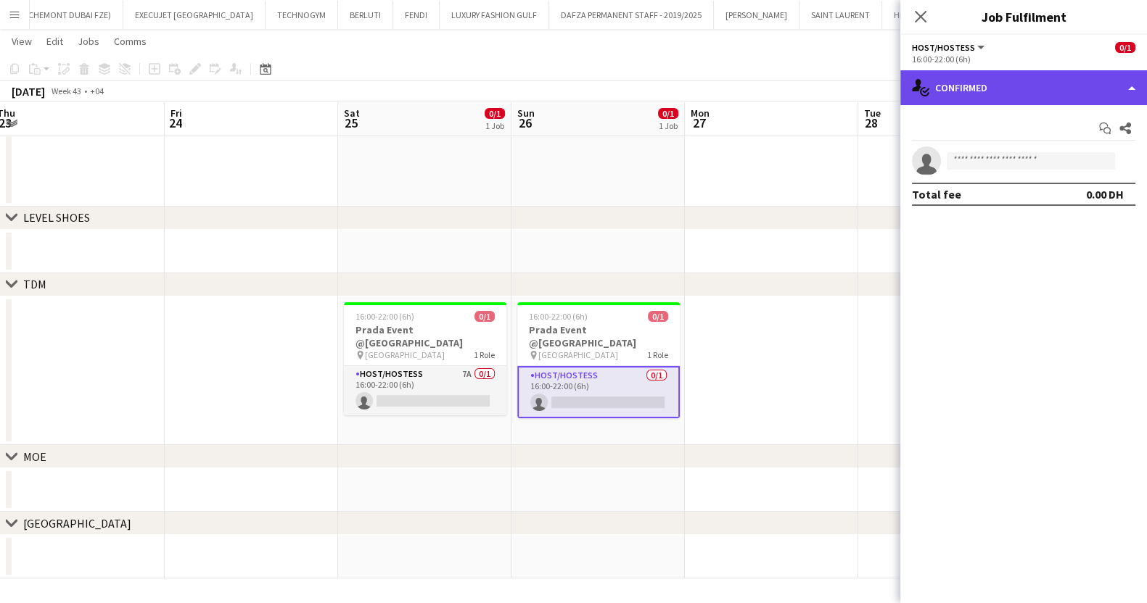
click at [975, 101] on div "single-neutral-actions-check-2 Confirmed" at bounding box center [1023, 87] width 247 height 35
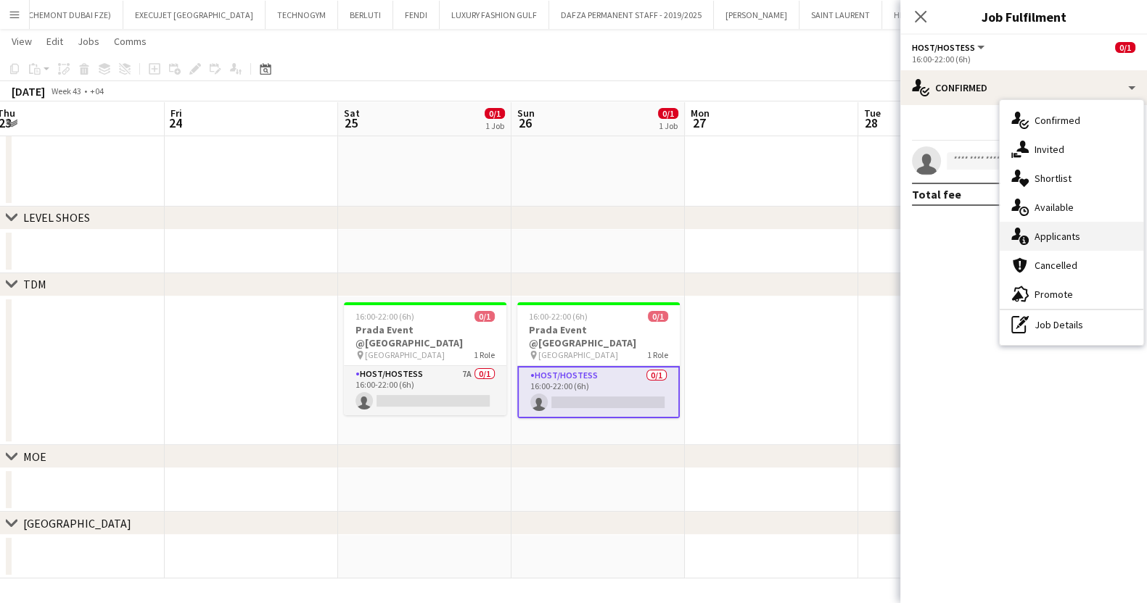
click at [1068, 234] on span "Applicants" at bounding box center [1057, 236] width 46 height 13
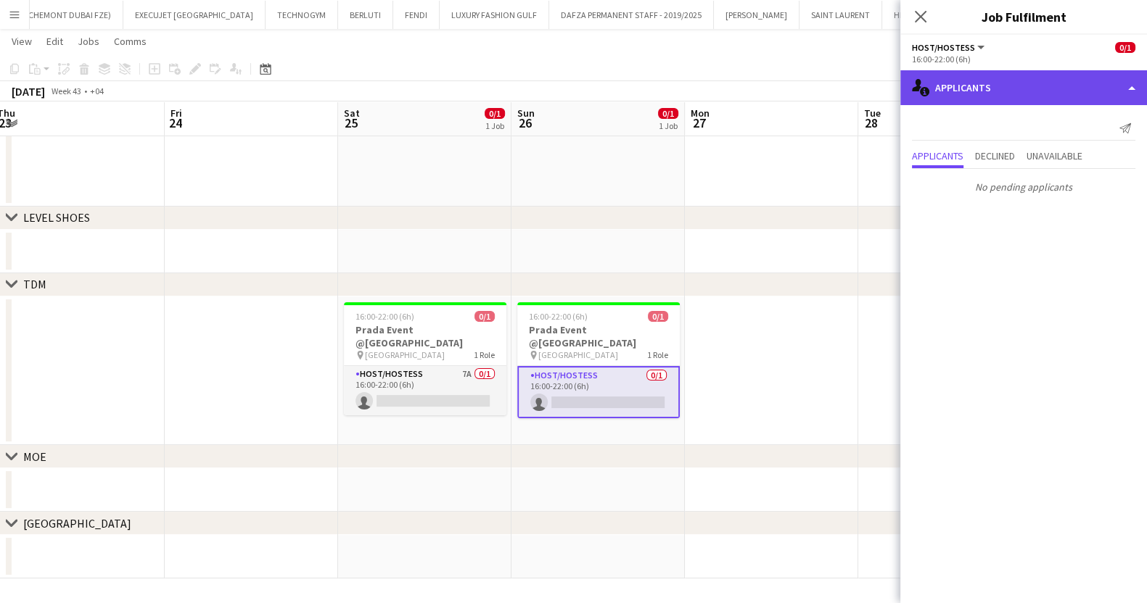
click at [993, 92] on div "single-neutral-actions-information Applicants" at bounding box center [1023, 87] width 247 height 35
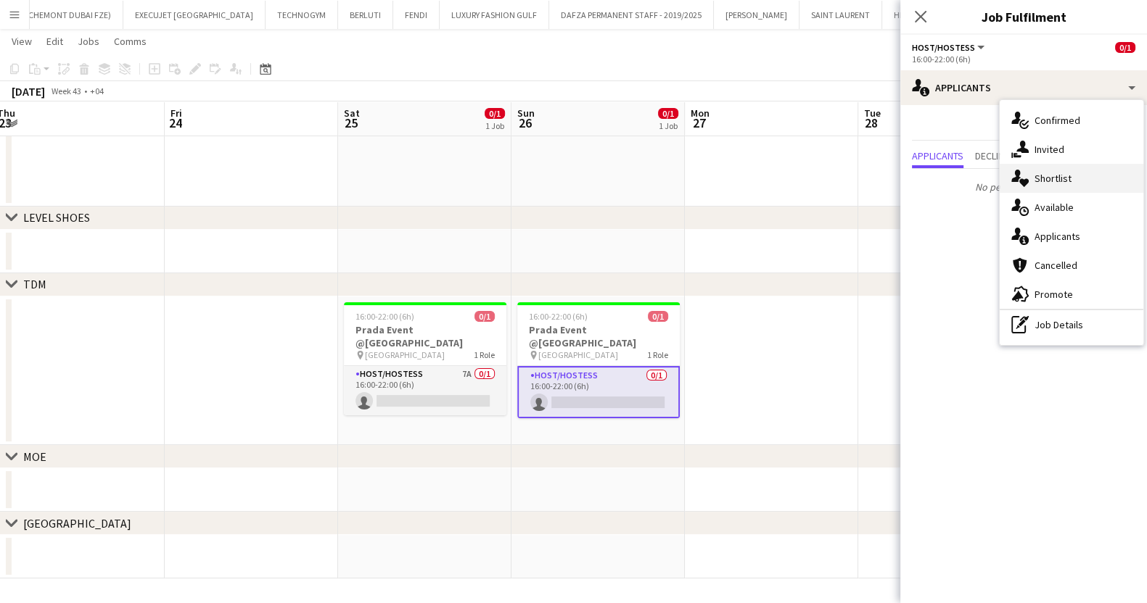
click at [1065, 179] on span "Shortlist" at bounding box center [1052, 178] width 37 height 13
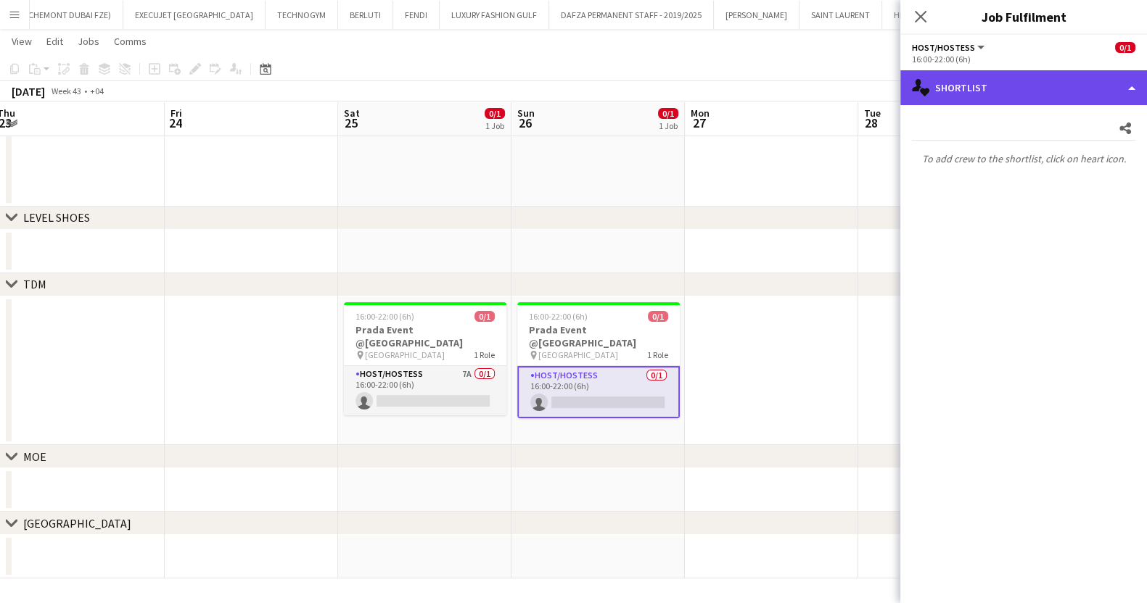
click at [994, 88] on div "single-neutral-actions-heart Shortlist" at bounding box center [1023, 87] width 247 height 35
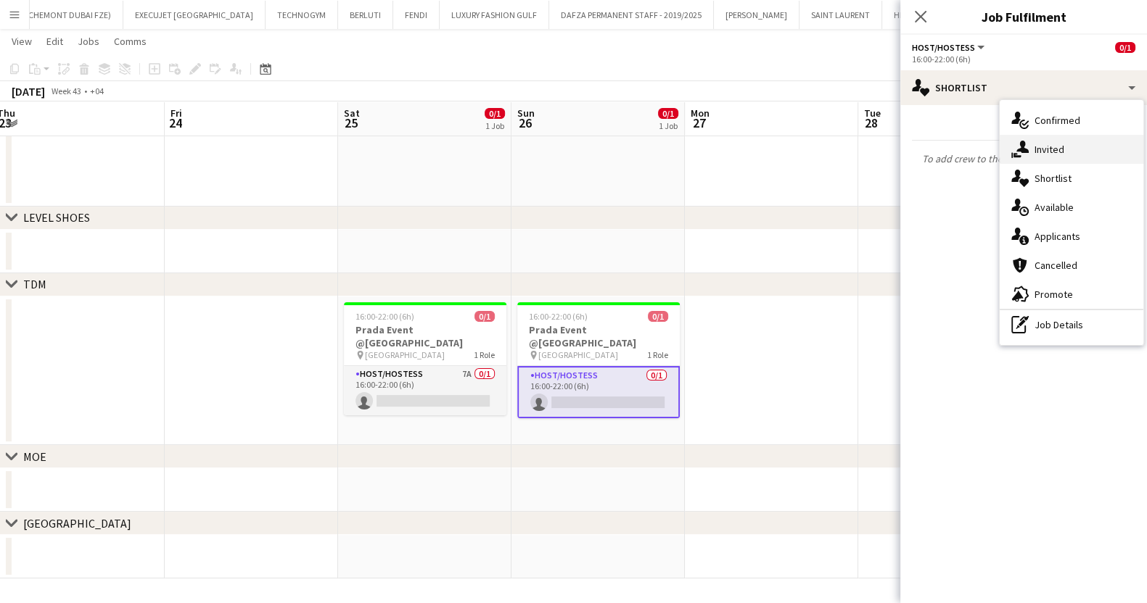
click at [1061, 146] on span "Invited" at bounding box center [1049, 149] width 30 height 13
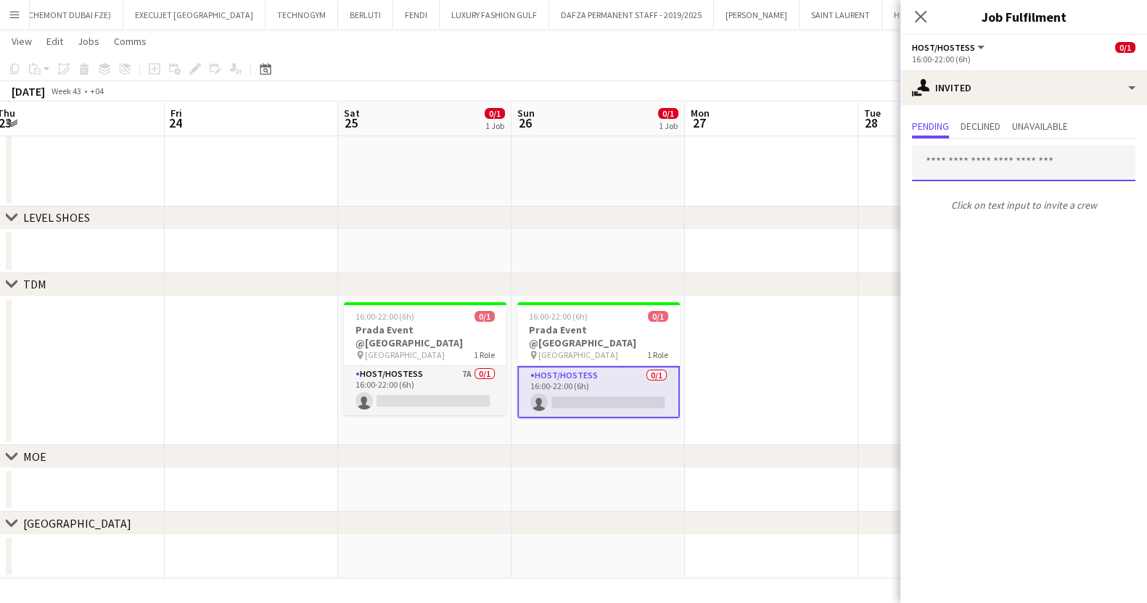
click at [1015, 173] on input "text" at bounding box center [1023, 163] width 223 height 36
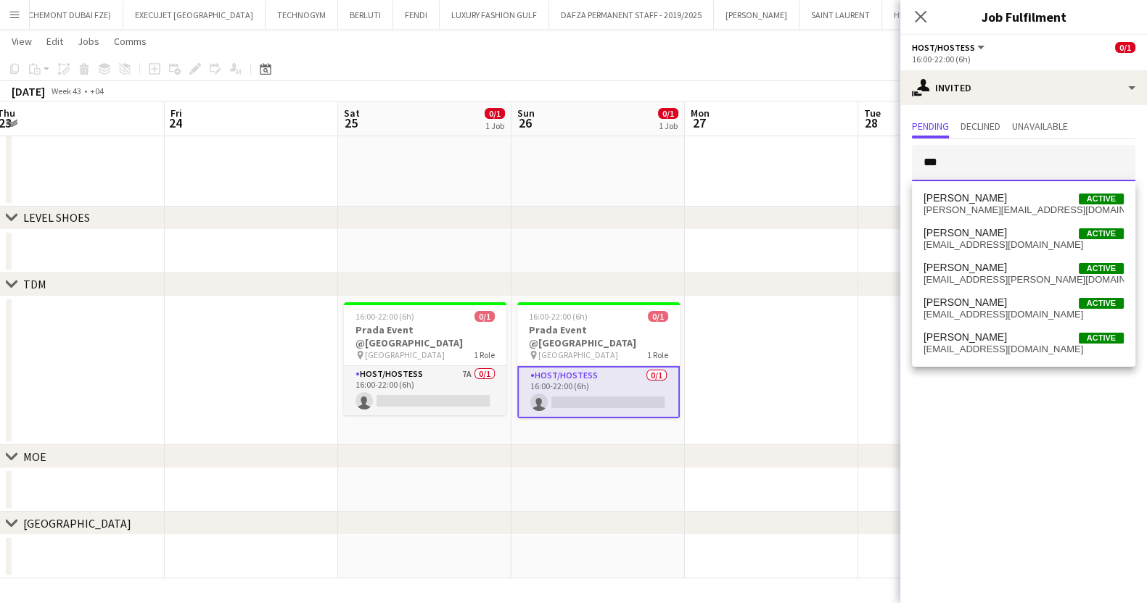
type input "***"
click at [795, 95] on div "[DATE] Week 43 • +04" at bounding box center [573, 91] width 1147 height 20
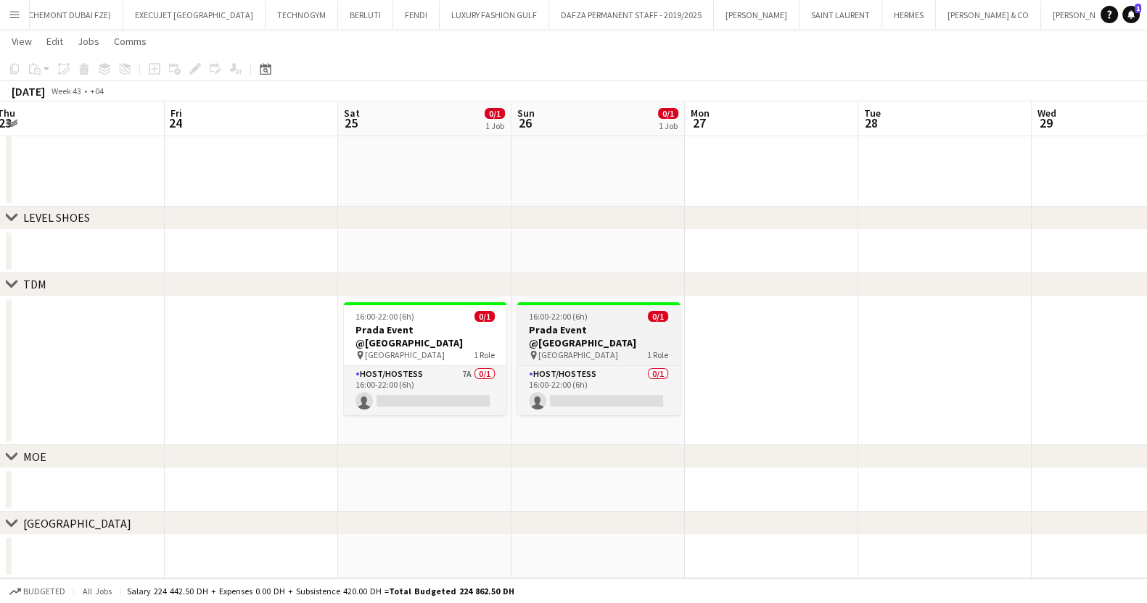
click at [604, 306] on app-job-card "16:00-22:00 (6h) 0/1 Prada Event @[GEOGRAPHIC_DATA] pin [GEOGRAPHIC_DATA] 1 Rol…" at bounding box center [598, 358] width 162 height 113
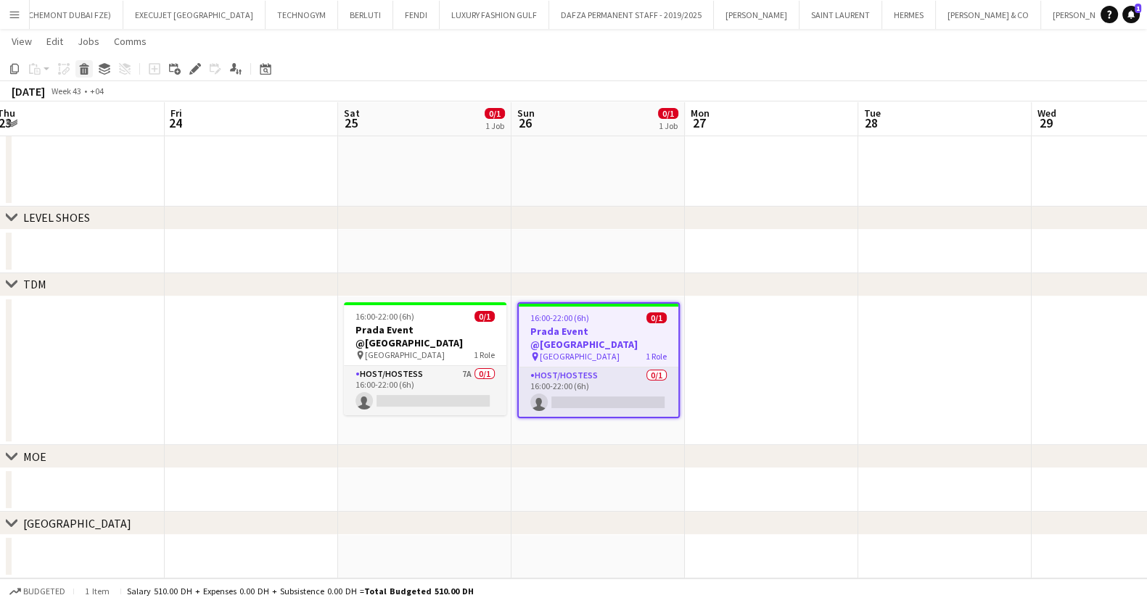
click at [78, 70] on icon "Delete" at bounding box center [84, 69] width 12 height 12
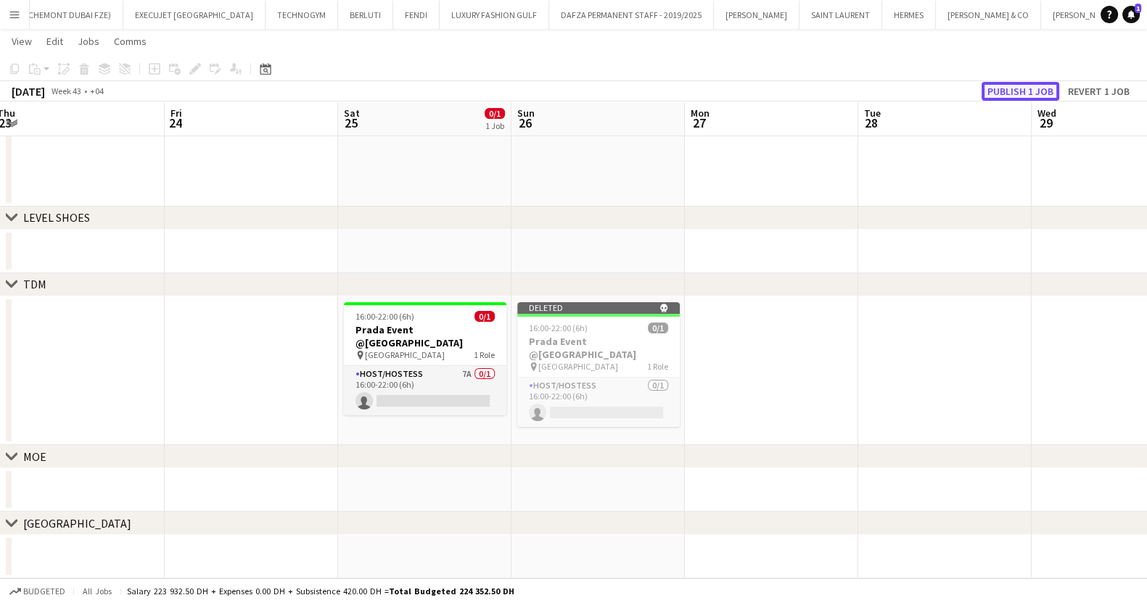
click at [1007, 93] on button "Publish 1 job" at bounding box center [1020, 91] width 78 height 19
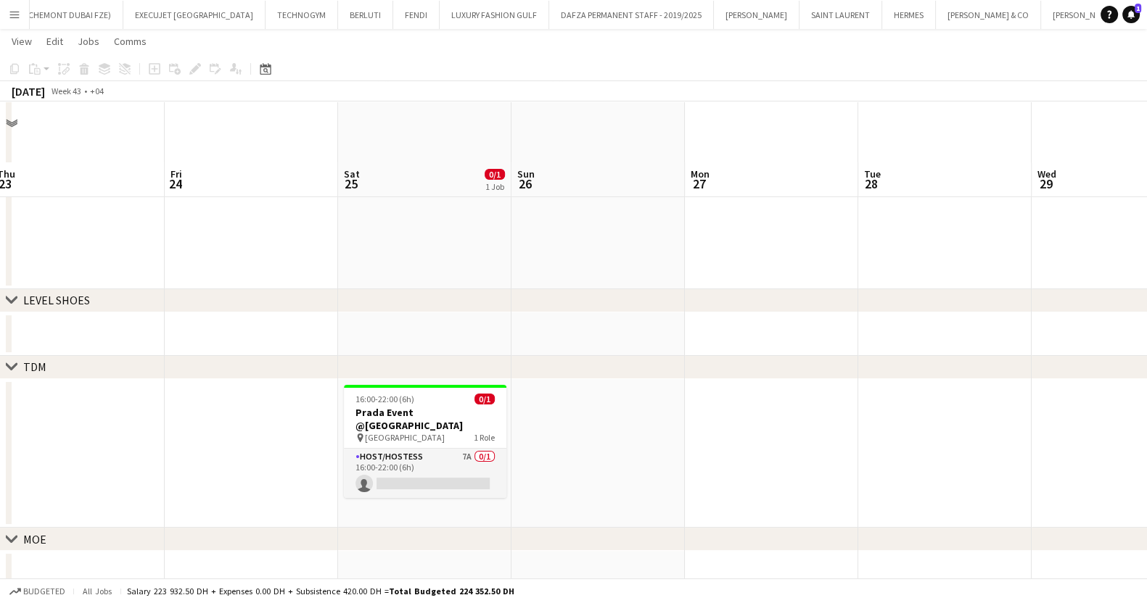
scroll to position [263, 0]
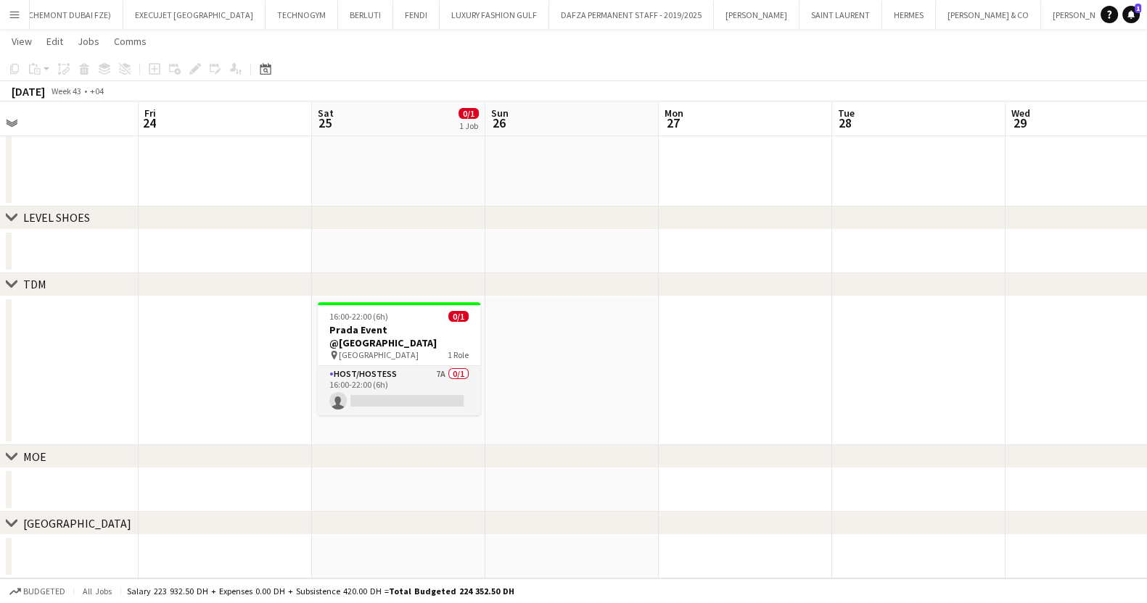
click at [192, 418] on app-calendar-viewport "Mon 20 Tue 21 Wed 22 Thu 23 Fri 24 Sat 25 0/1 1 Job Sun 26 Mon 27 Tue 28 Wed 29…" at bounding box center [573, 185] width 1147 height 785
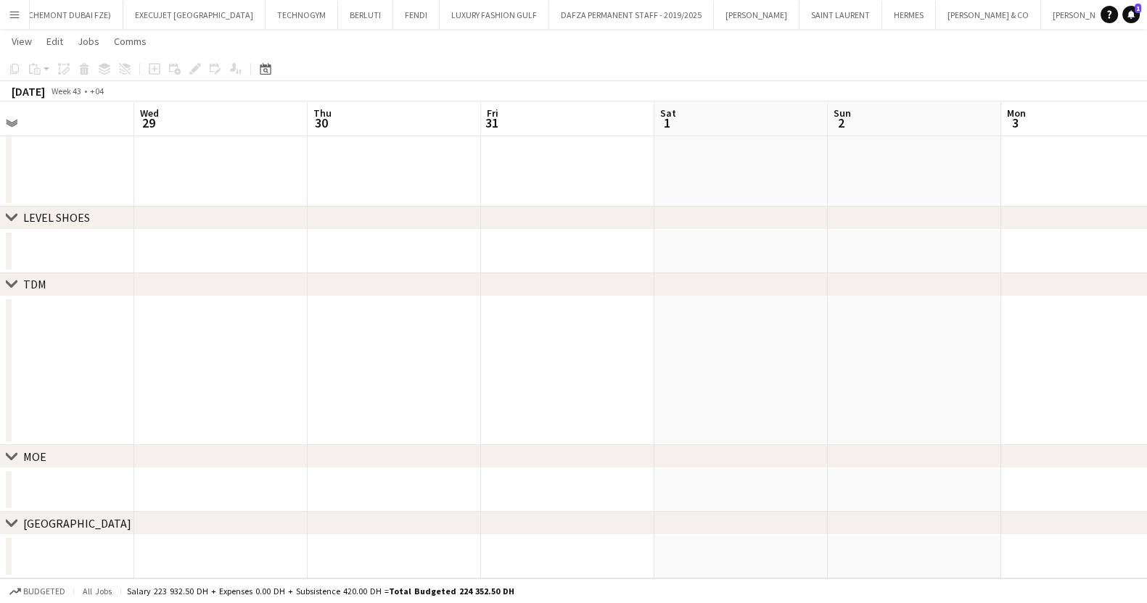
drag, startPoint x: 315, startPoint y: 434, endPoint x: 218, endPoint y: 411, distance: 100.6
click at [157, 434] on app-calendar-viewport "Sat 25 0/1 1 Job Sun 26 Mon 27 Tue 28 Wed 29 Thu 30 Fri 31 Sat 1 Sun 2 Mon 3 Tu…" at bounding box center [573, 185] width 1147 height 785
drag, startPoint x: 588, startPoint y: 408, endPoint x: 240, endPoint y: 400, distance: 348.2
click at [252, 402] on app-calendar-viewport "Sun 26 Mon 27 Tue 28 Wed 29 Thu 30 Fri 31 Sat 1 Sun 2 Mon 3 Tue 4 Wed 5 Thu 6" at bounding box center [573, 185] width 1147 height 785
drag, startPoint x: 703, startPoint y: 371, endPoint x: 337, endPoint y: 388, distance: 367.4
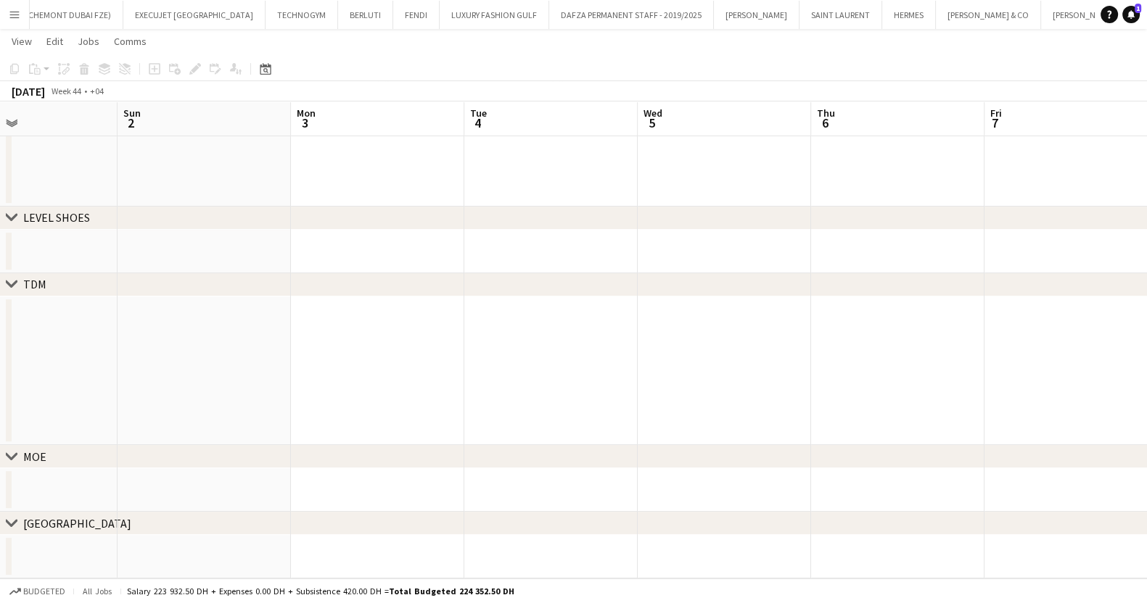
click at [358, 390] on app-calendar-viewport "Wed 29 Thu 30 Fri 31 Sat 1 Sun 2 Mon 3 Tue 4 Wed 5 Thu 6 Fri 7 Sat 8 Sun 9" at bounding box center [573, 185] width 1147 height 785
drag, startPoint x: 1157, startPoint y: 405, endPoint x: 794, endPoint y: 385, distance: 363.1
click at [1147, 410] on html "Menu Boards Boards Boards All jobs Status Workforce Workforce My Workforce Recr…" at bounding box center [573, 170] width 1147 height 867
drag, startPoint x: 321, startPoint y: 363, endPoint x: 802, endPoint y: 389, distance: 482.2
click at [800, 389] on app-calendar-viewport "Tue 28 Wed 29 Thu 30 Fri 31 Sat 1 Sun 2 Mon 3 Tue 4 Wed 5 Thu 6 Fri 7 Sat 8" at bounding box center [573, 185] width 1147 height 785
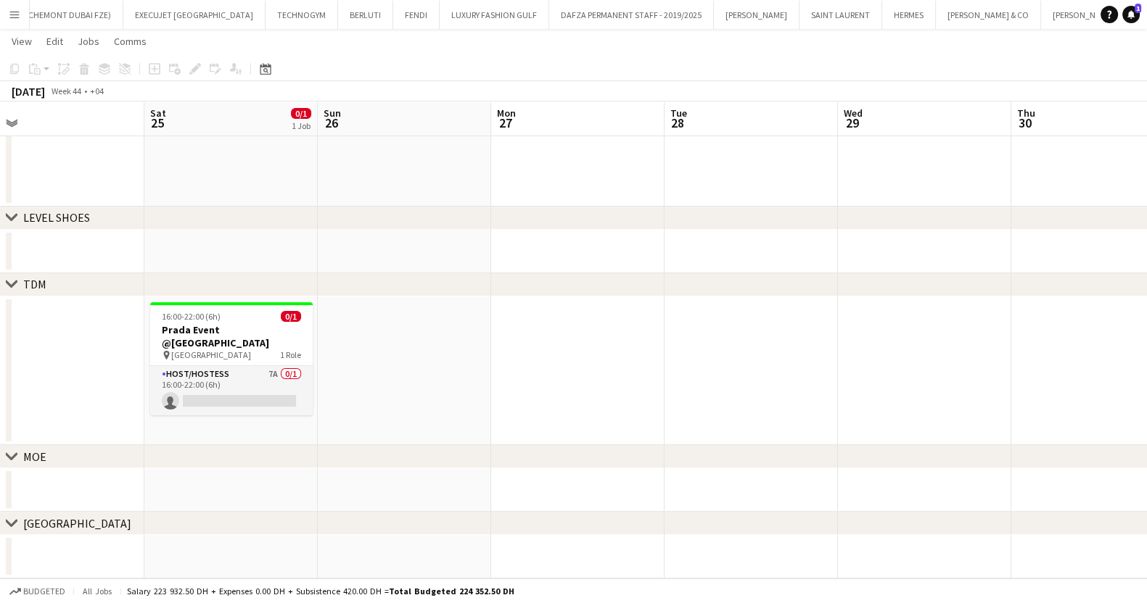
drag, startPoint x: 617, startPoint y: 368, endPoint x: 915, endPoint y: 384, distance: 297.8
click at [914, 384] on app-calendar-viewport "Wed 22 Thu 23 Fri 24 Sat 25 0/1 1 Job Sun 26 Mon 27 Tue 28 Wed 29 Thu 30 Fri 31…" at bounding box center [573, 185] width 1147 height 785
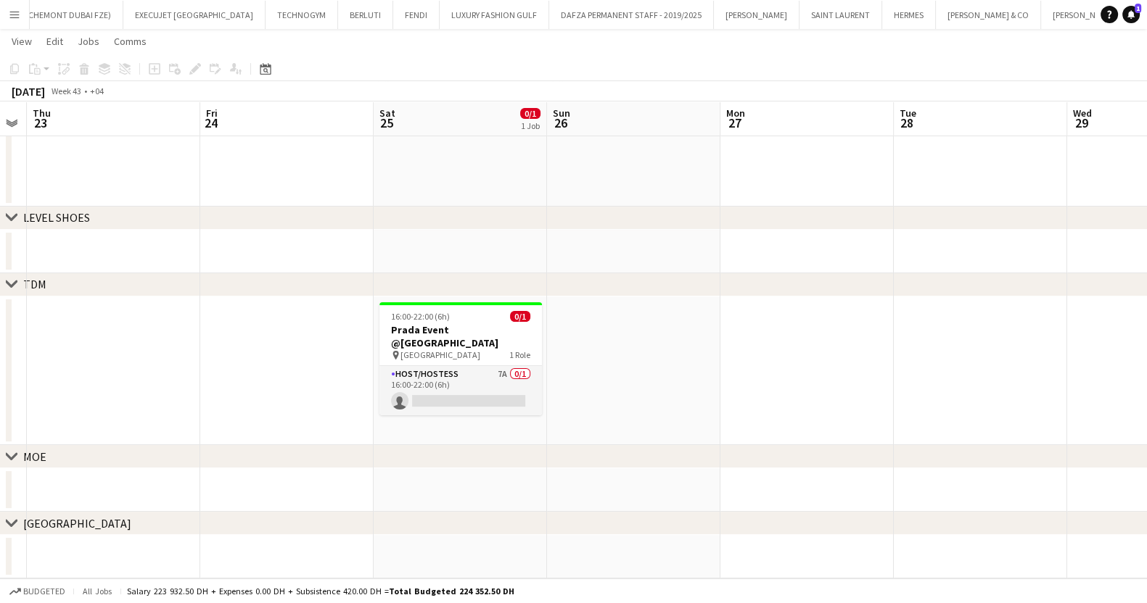
click at [870, 399] on app-calendar-viewport "Mon 20 Tue 21 Wed 22 Thu 23 Fri 24 Sat 25 0/1 1 Job Sun 26 Mon 27 Tue 28 Wed 29…" at bounding box center [573, 185] width 1147 height 785
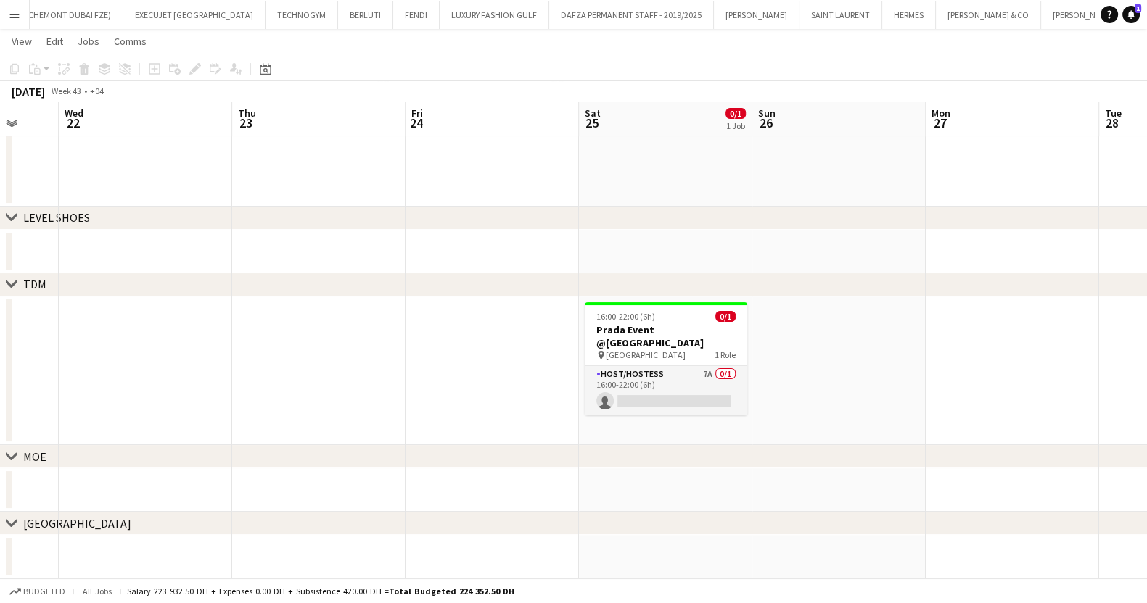
drag, startPoint x: 676, startPoint y: 382, endPoint x: 363, endPoint y: 381, distance: 313.3
click at [374, 381] on app-calendar-viewport "Sat 18 Sun 19 Mon 20 Tue 21 Wed 22 Thu 23 Fri 24 Sat 25 0/1 1 Job Sun 26 Mon 27…" at bounding box center [573, 185] width 1147 height 785
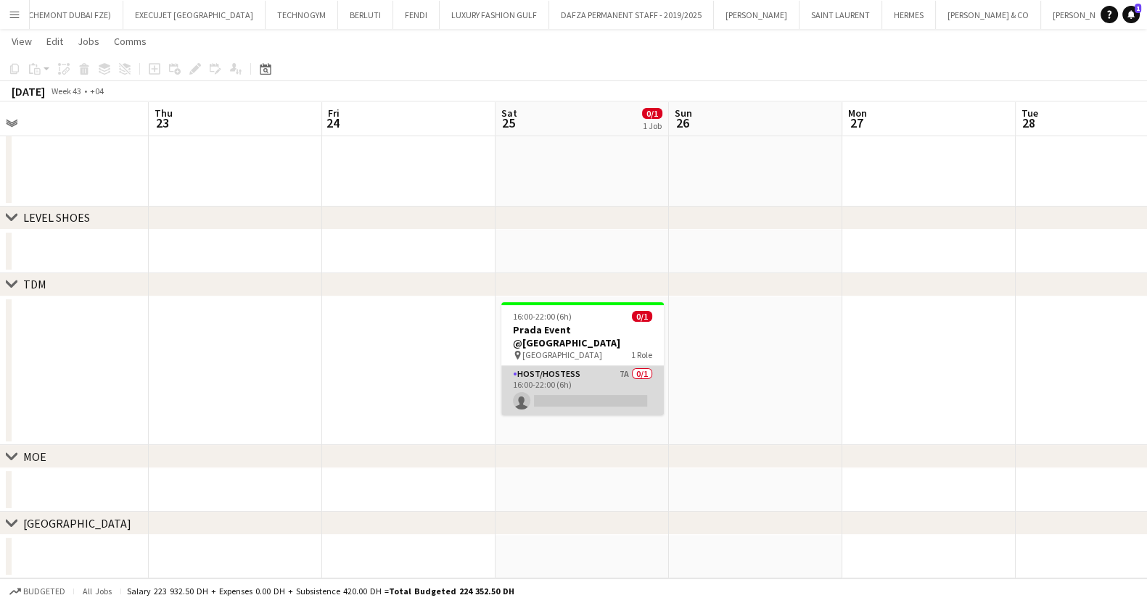
click at [603, 369] on app-card-role "Host/Hostess 7A 0/1 16:00-22:00 (6h) single-neutral-actions" at bounding box center [582, 390] width 162 height 49
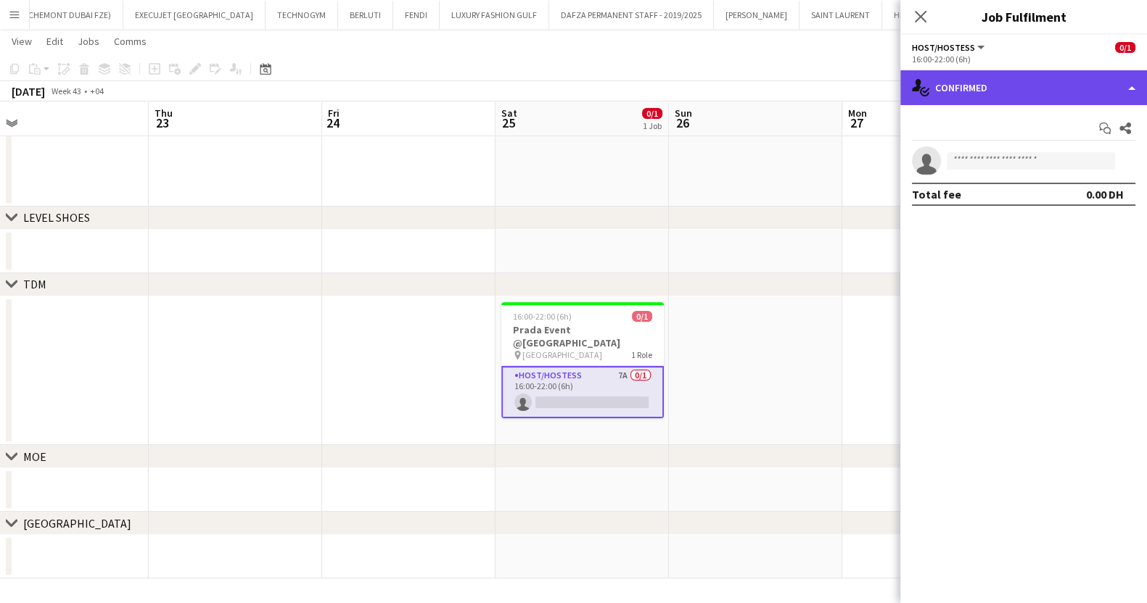
click at [940, 93] on div "single-neutral-actions-check-2 Confirmed" at bounding box center [1023, 87] width 247 height 35
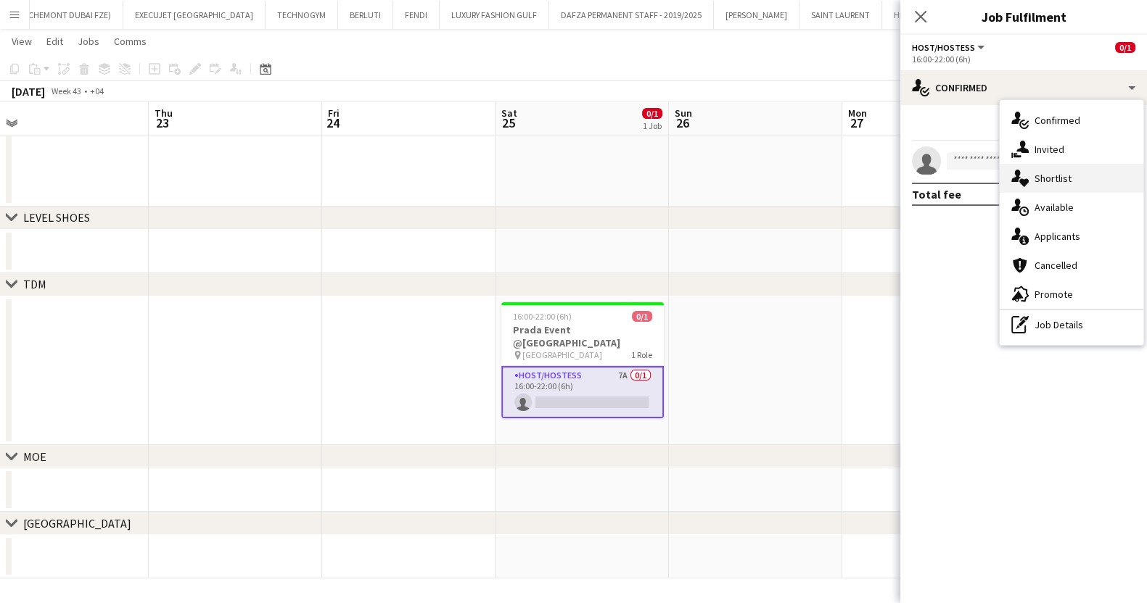
click at [1078, 181] on div "single-neutral-actions-heart Shortlist" at bounding box center [1071, 178] width 144 height 29
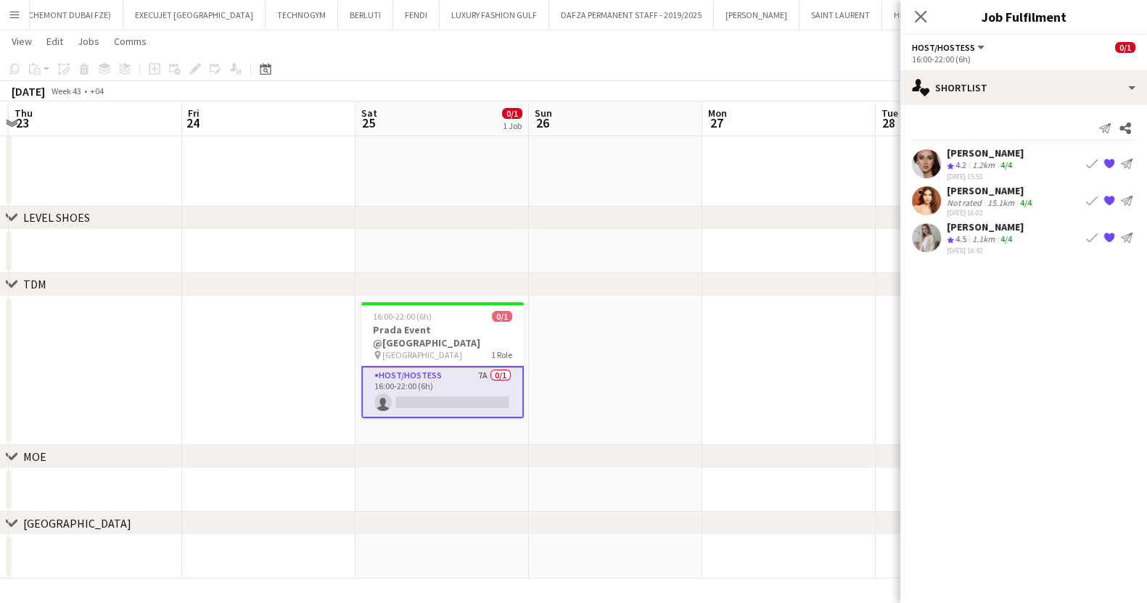
drag, startPoint x: 814, startPoint y: 384, endPoint x: 339, endPoint y: 395, distance: 475.2
click at [363, 395] on app-calendar-viewport "Mon 20 Tue 21 Wed 22 Thu 23 Fri 24 Sat 25 0/1 1 Job Sun 26 Mon 27 Tue 28 Wed 29…" at bounding box center [573, 185] width 1147 height 785
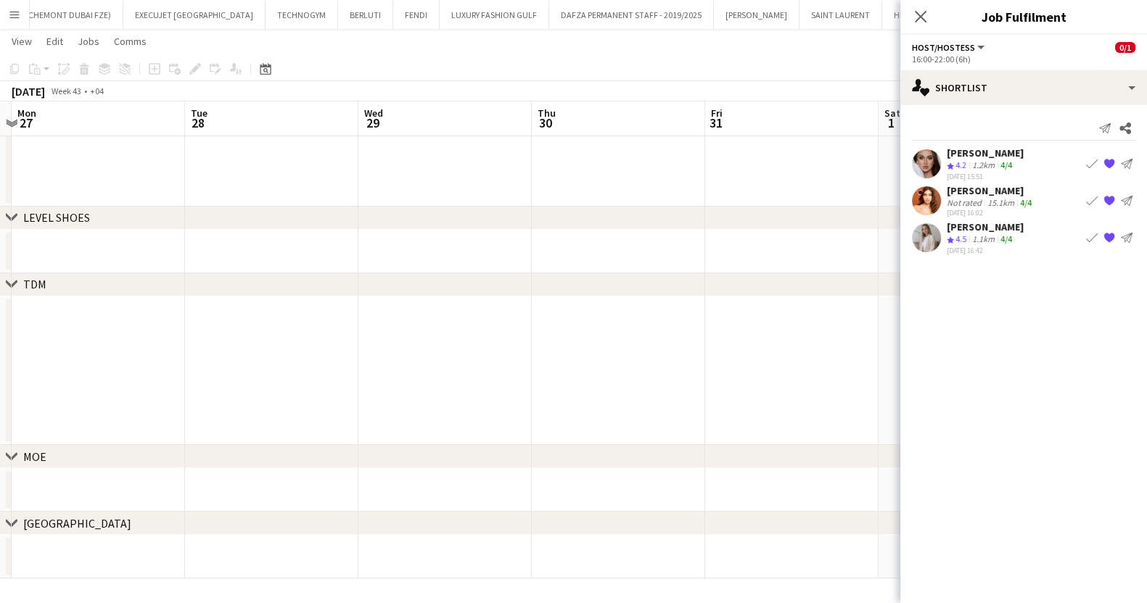
drag, startPoint x: 410, startPoint y: 400, endPoint x: 350, endPoint y: 389, distance: 61.0
click at [281, 400] on app-calendar-viewport "Thu 23 Fri 24 Sat 25 0/1 1 Job Sun 26 Mon 27 Tue 28 Wed 29 Thu 30 Fri 31 Sat 1 …" at bounding box center [573, 185] width 1147 height 785
drag, startPoint x: 583, startPoint y: 386, endPoint x: 391, endPoint y: 384, distance: 192.2
click at [411, 386] on app-calendar-viewport "Sat 25 0/1 1 Job Sun 26 Mon 27 Tue 28 Wed 29 Thu 30 Fri 31 Sat 1 Sun 2 Mon 3 Tu…" at bounding box center [573, 185] width 1147 height 785
drag, startPoint x: 608, startPoint y: 377, endPoint x: 1030, endPoint y: 381, distance: 421.4
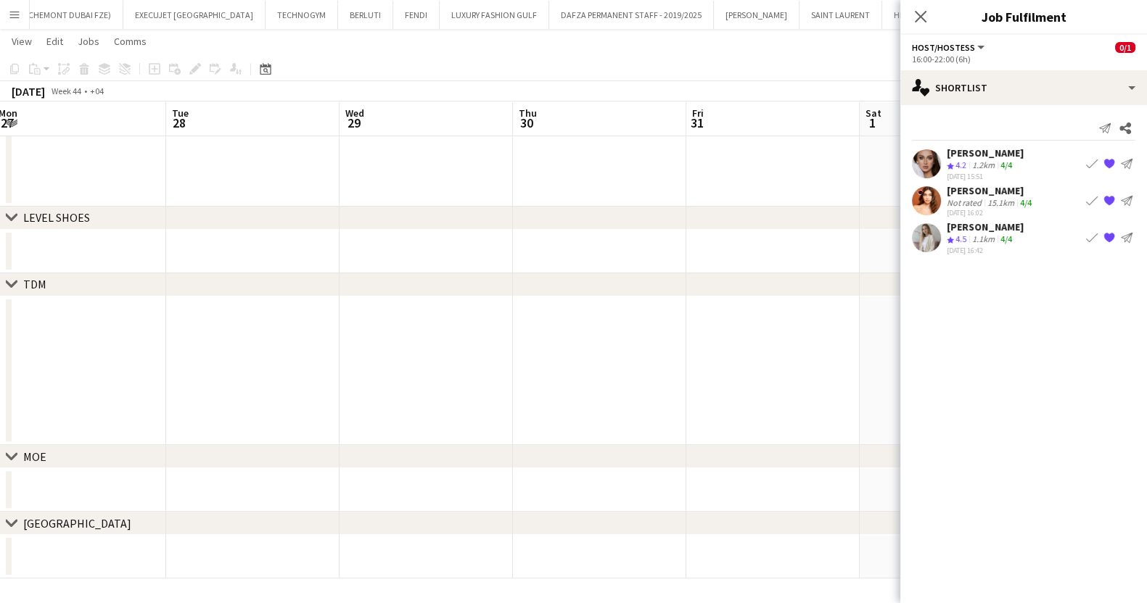
click at [1066, 388] on body "Menu Boards Boards Boards All jobs Status Workforce Workforce My Workforce Recr…" at bounding box center [573, 170] width 1147 height 867
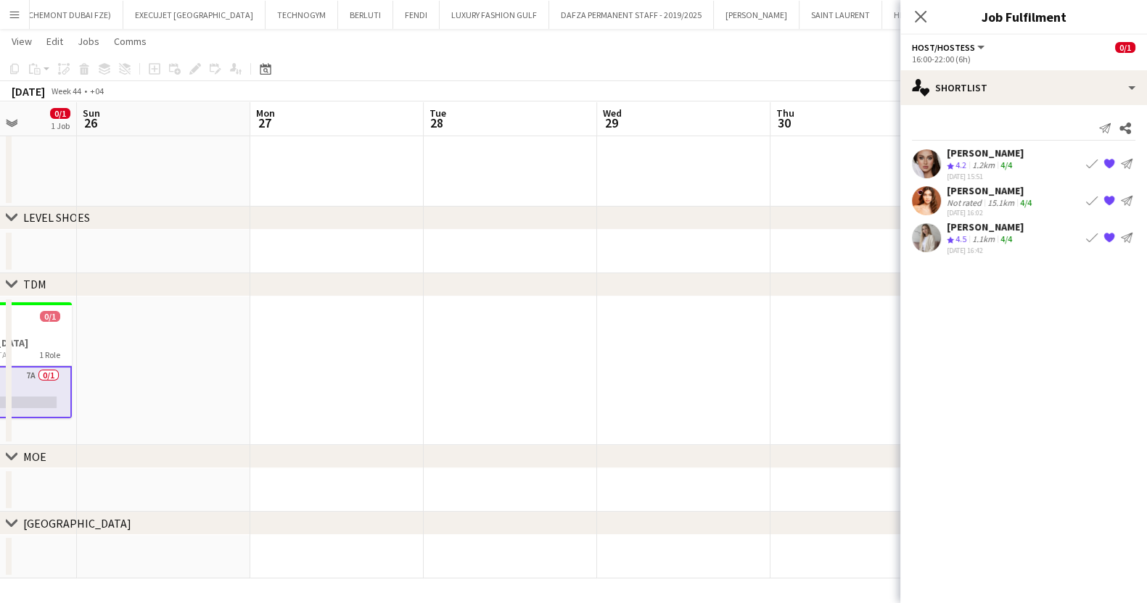
drag, startPoint x: 332, startPoint y: 376, endPoint x: 869, endPoint y: 384, distance: 536.7
click at [863, 384] on app-calendar-viewport "Thu 23 Fri 24 Sat 25 0/1 1 Job Sun 26 Mon 27 Tue 28 Wed 29 Thu 30 Fri 31 Sat 1 …" at bounding box center [573, 185] width 1147 height 785
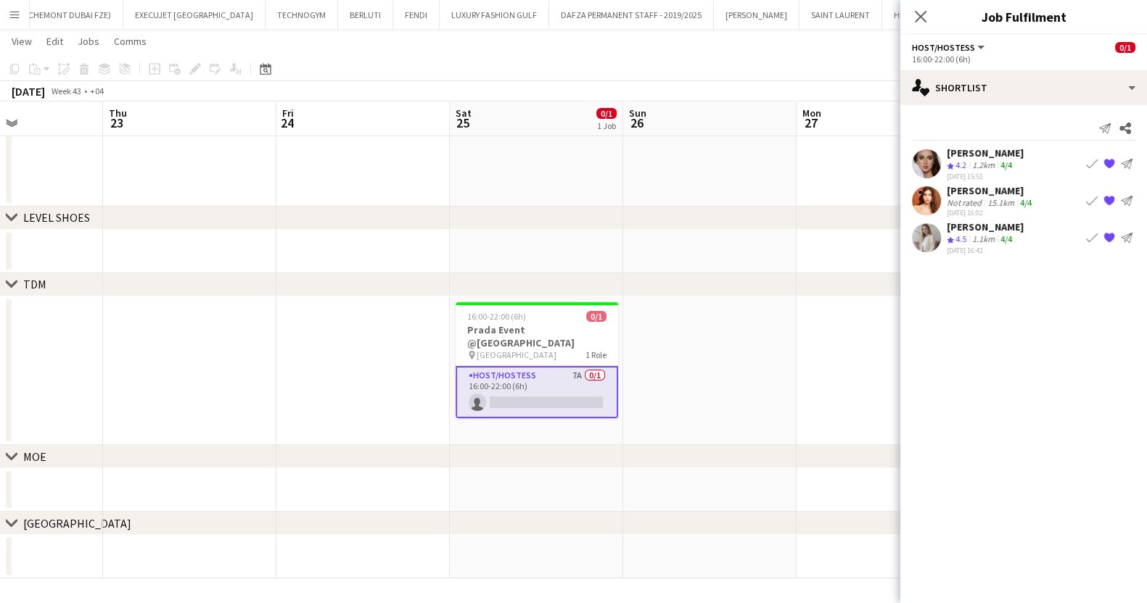
drag, startPoint x: 479, startPoint y: 387, endPoint x: 765, endPoint y: 387, distance: 285.7
click at [737, 387] on app-calendar-viewport "Mon 20 Tue 21 Wed 22 Thu 23 Fri 24 Sat 25 0/1 1 Job Sun 26 Mon 27 Tue 28 Wed 29…" at bounding box center [573, 185] width 1147 height 785
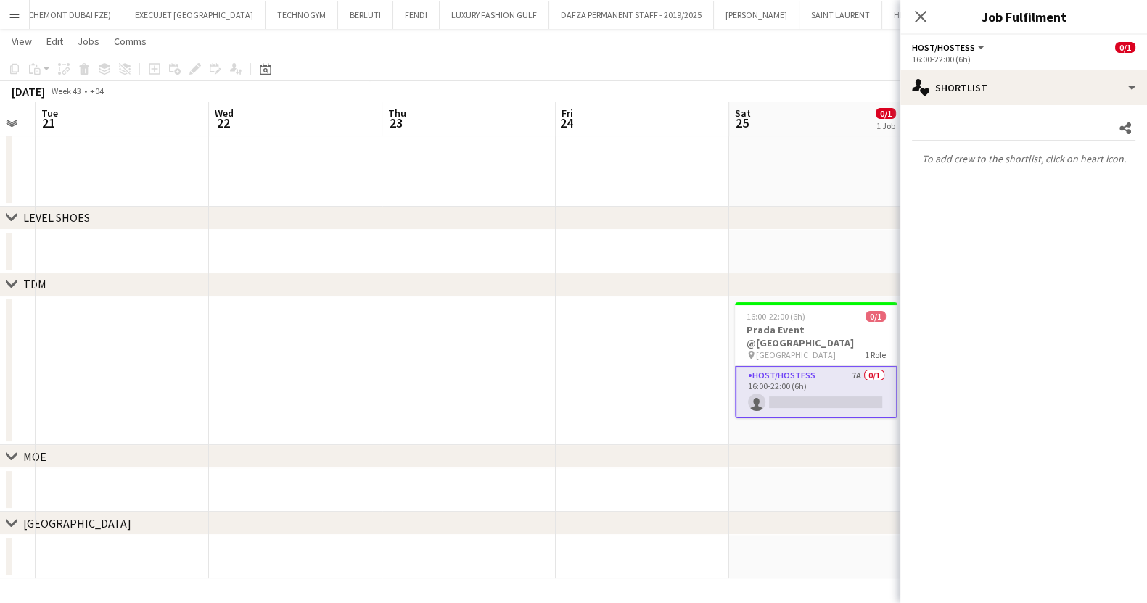
drag, startPoint x: 529, startPoint y: 408, endPoint x: 828, endPoint y: 390, distance: 300.0
click at [589, 400] on app-calendar-viewport "Sun 19 Mon 20 Tue 21 Wed 22 Thu 23 Fri 24 Sat 25 0/1 1 Job Sun 26 Mon 27 Tue 28…" at bounding box center [573, 185] width 1147 height 785
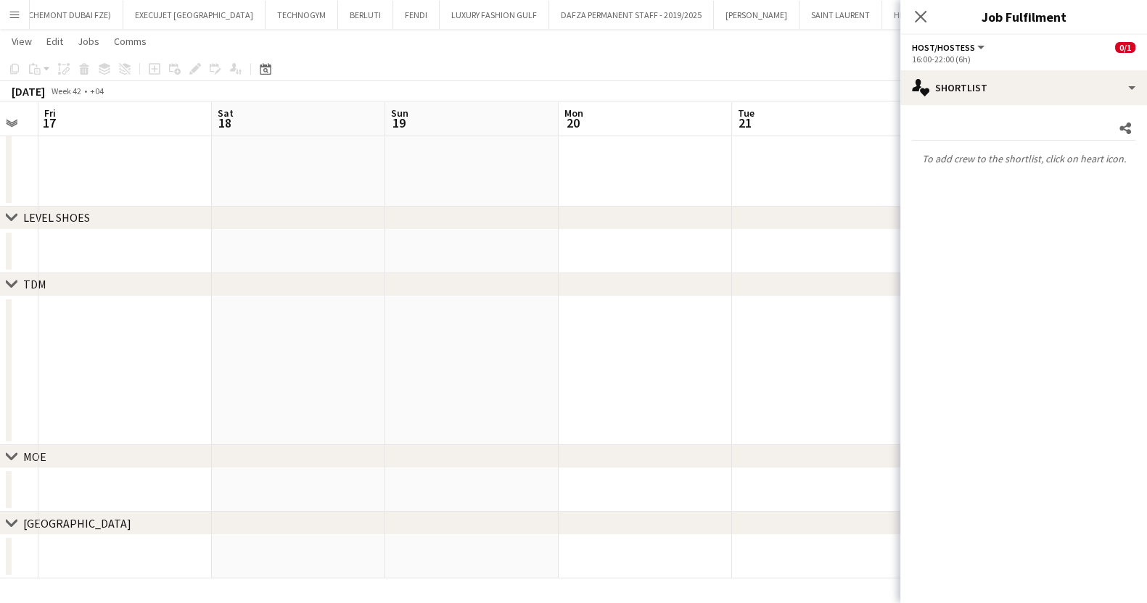
drag, startPoint x: 817, startPoint y: 364, endPoint x: 479, endPoint y: 352, distance: 338.2
click at [939, 361] on body "Menu Boards Boards Boards All jobs Status Workforce Workforce My Workforce Recr…" at bounding box center [573, 170] width 1147 height 867
click at [820, 365] on app-calendar-viewport "Wed 15 Thu 16 Fri 17 Sat 18 Sun 19 Mon 20 Tue 21 Wed 22 Thu 23 Fri 24 Sat 25 0/…" at bounding box center [573, 185] width 1147 height 785
drag, startPoint x: 857, startPoint y: 361, endPoint x: 725, endPoint y: 366, distance: 132.1
click at [924, 366] on body "Menu Boards Boards Boards All jobs Status Workforce Workforce My Workforce Recr…" at bounding box center [573, 170] width 1147 height 867
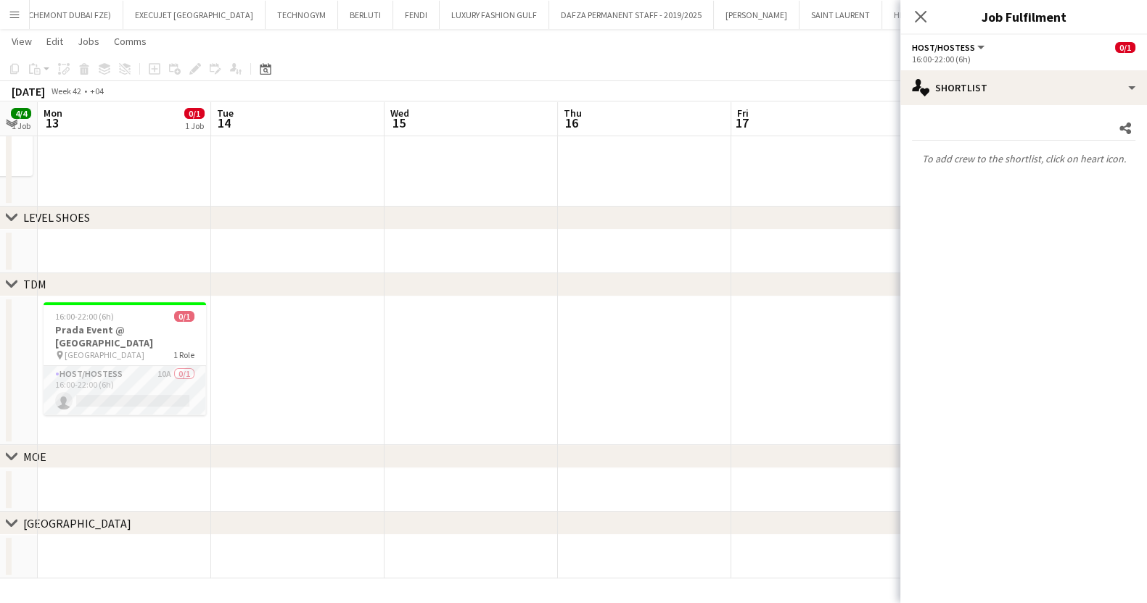
scroll to position [0, 382]
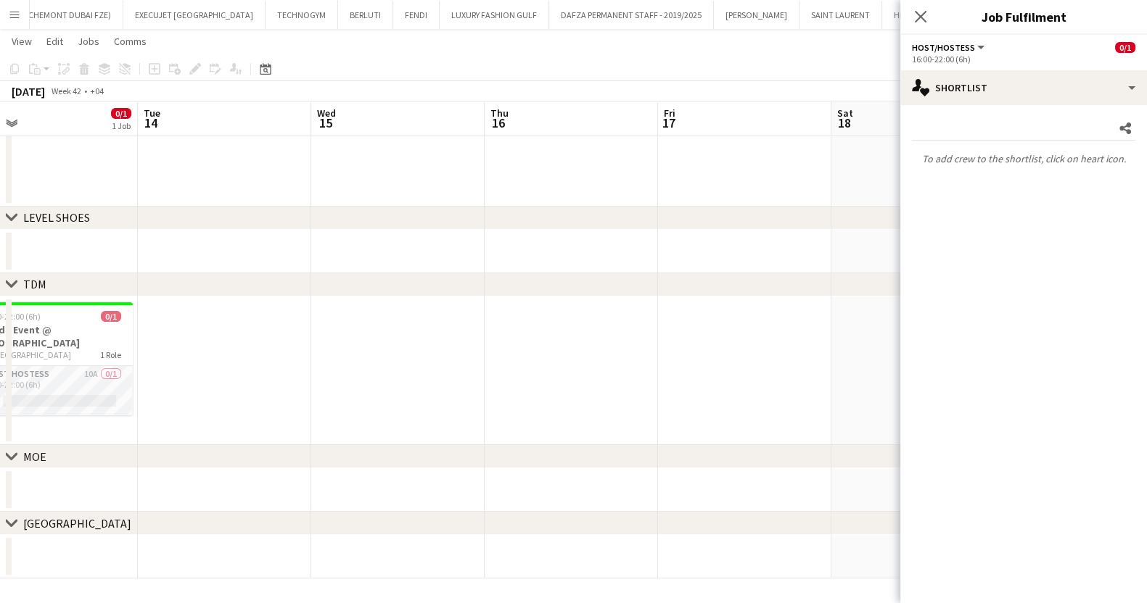
drag, startPoint x: 893, startPoint y: 351, endPoint x: 954, endPoint y: 357, distance: 61.9
click at [954, 357] on body "Menu Boards Boards Boards All jobs Status Workforce Workforce My Workforce Recr…" at bounding box center [573, 170] width 1147 height 867
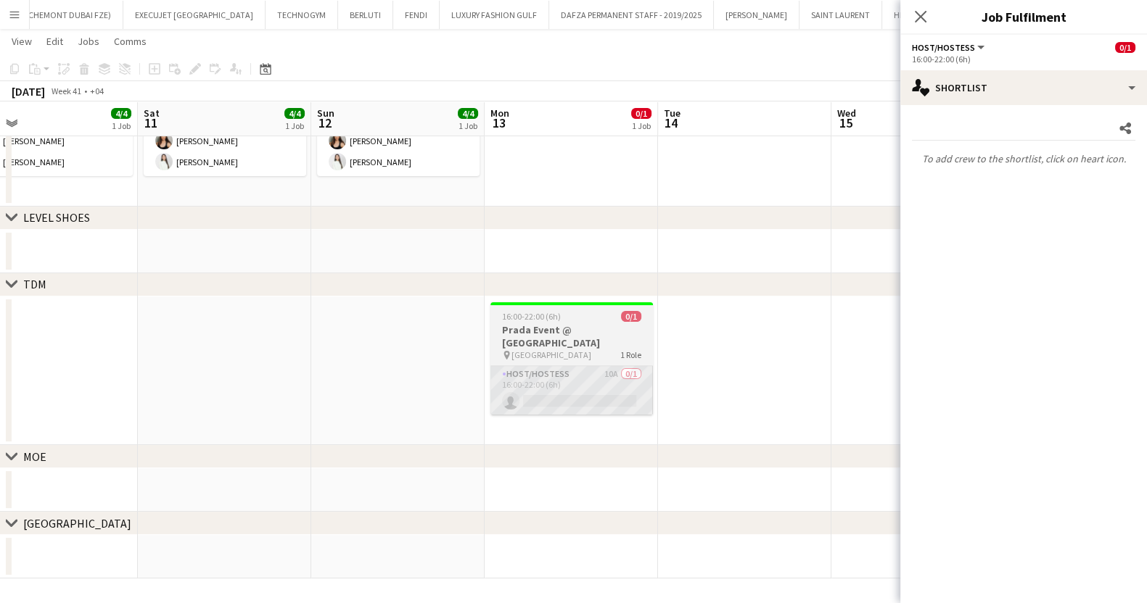
click at [602, 380] on app-card-role "Host/Hostess 10A 0/1 16:00-22:00 (6h) single-neutral-actions" at bounding box center [571, 390] width 162 height 49
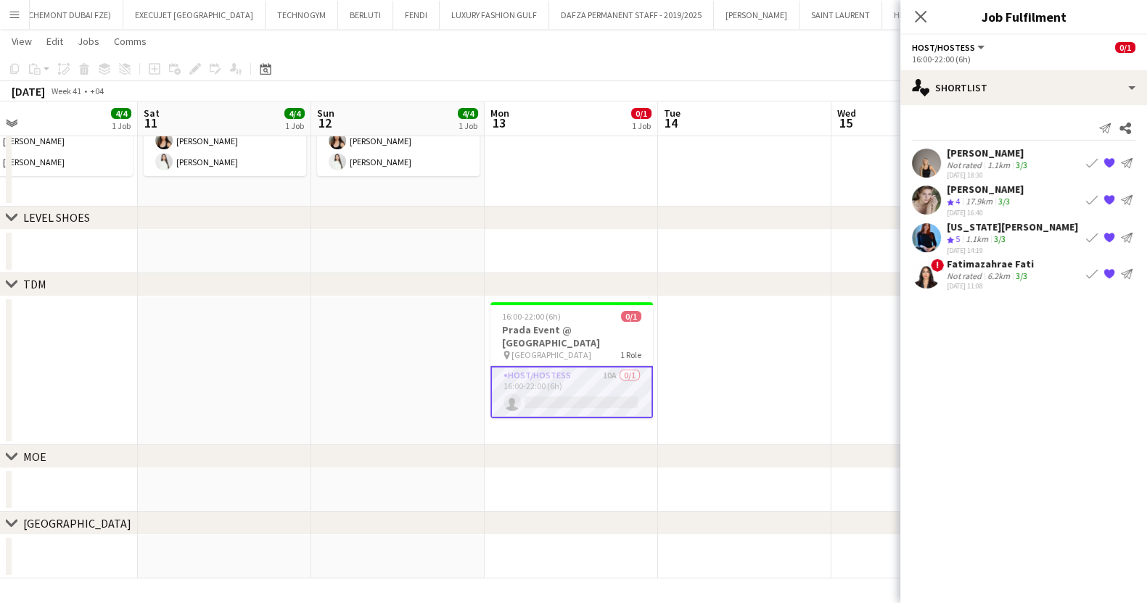
click at [789, 41] on app-page-menu "View Day view expanded Day view collapsed Month view Date picker Jump to [DATE]…" at bounding box center [573, 43] width 1147 height 28
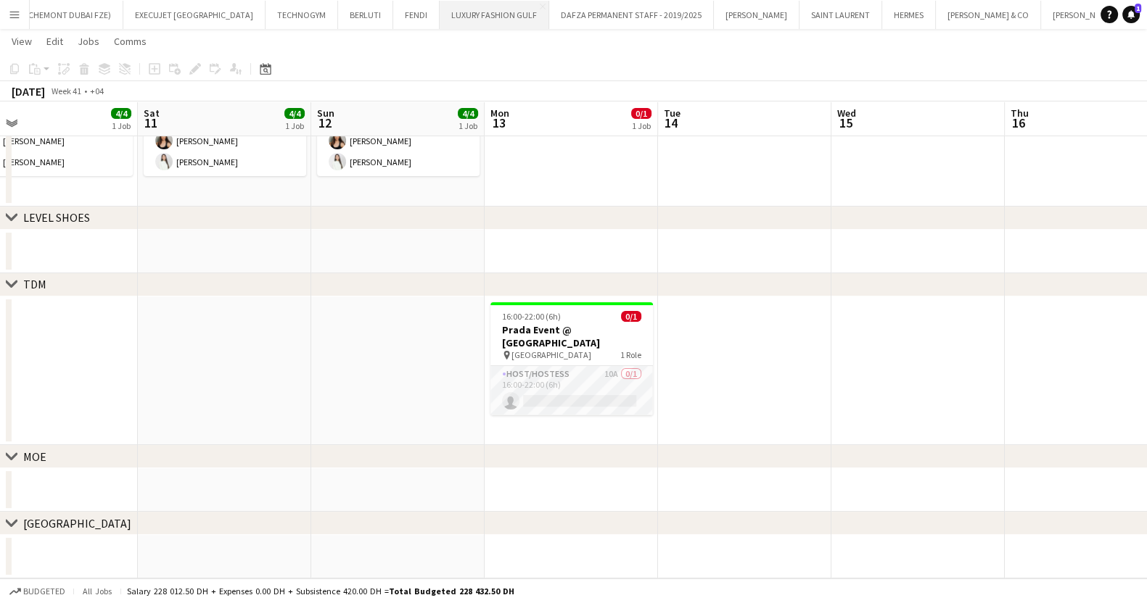
scroll to position [0, 0]
